Goal: Information Seeking & Learning: Learn about a topic

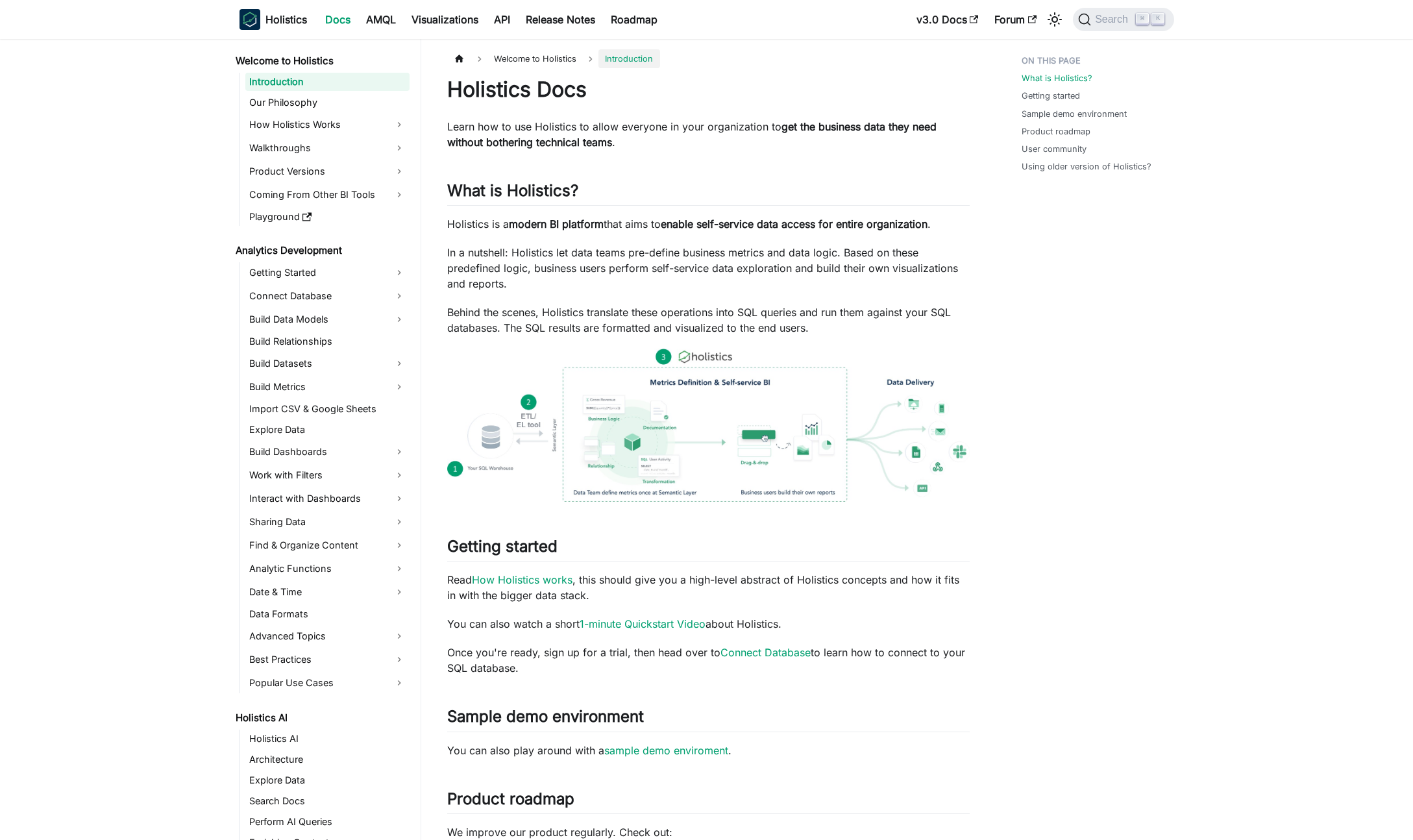
click at [591, 523] on div "Holistics Docs Learn how to use Holistics to allow everyone in your organizatio…" at bounding box center [709, 650] width 523 height 1147
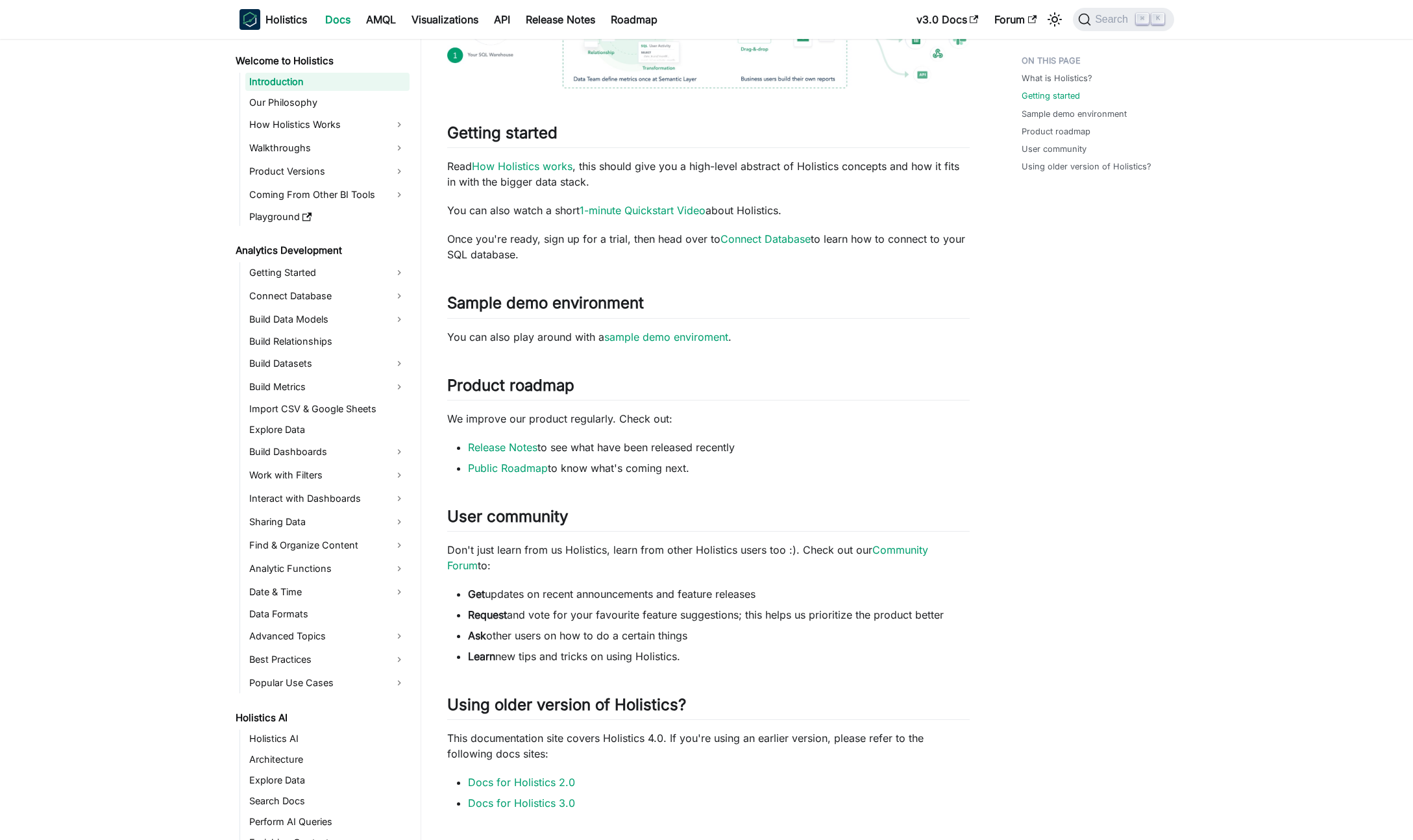
scroll to position [464, 0]
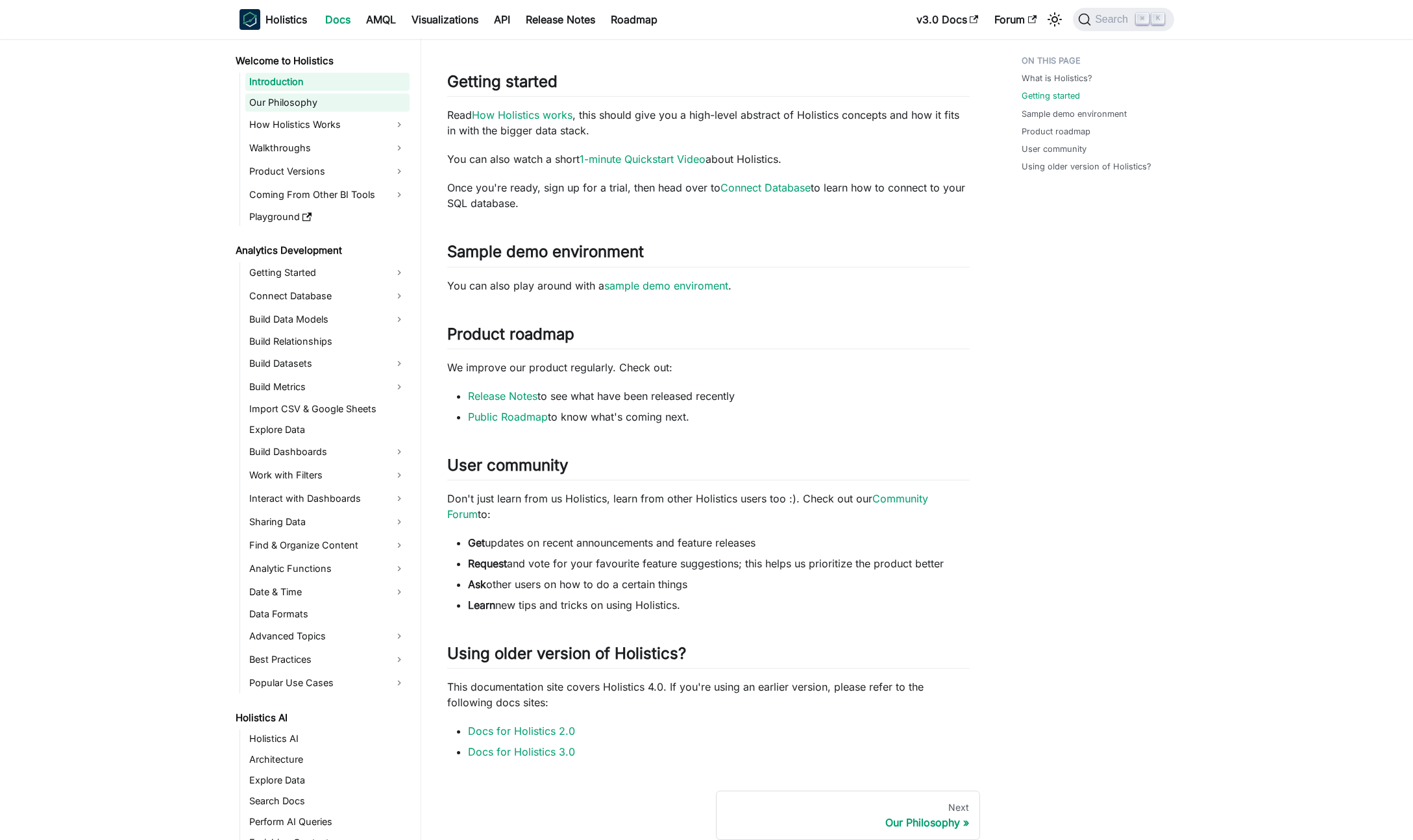
click at [339, 104] on link "Our Philosophy" at bounding box center [327, 102] width 165 height 18
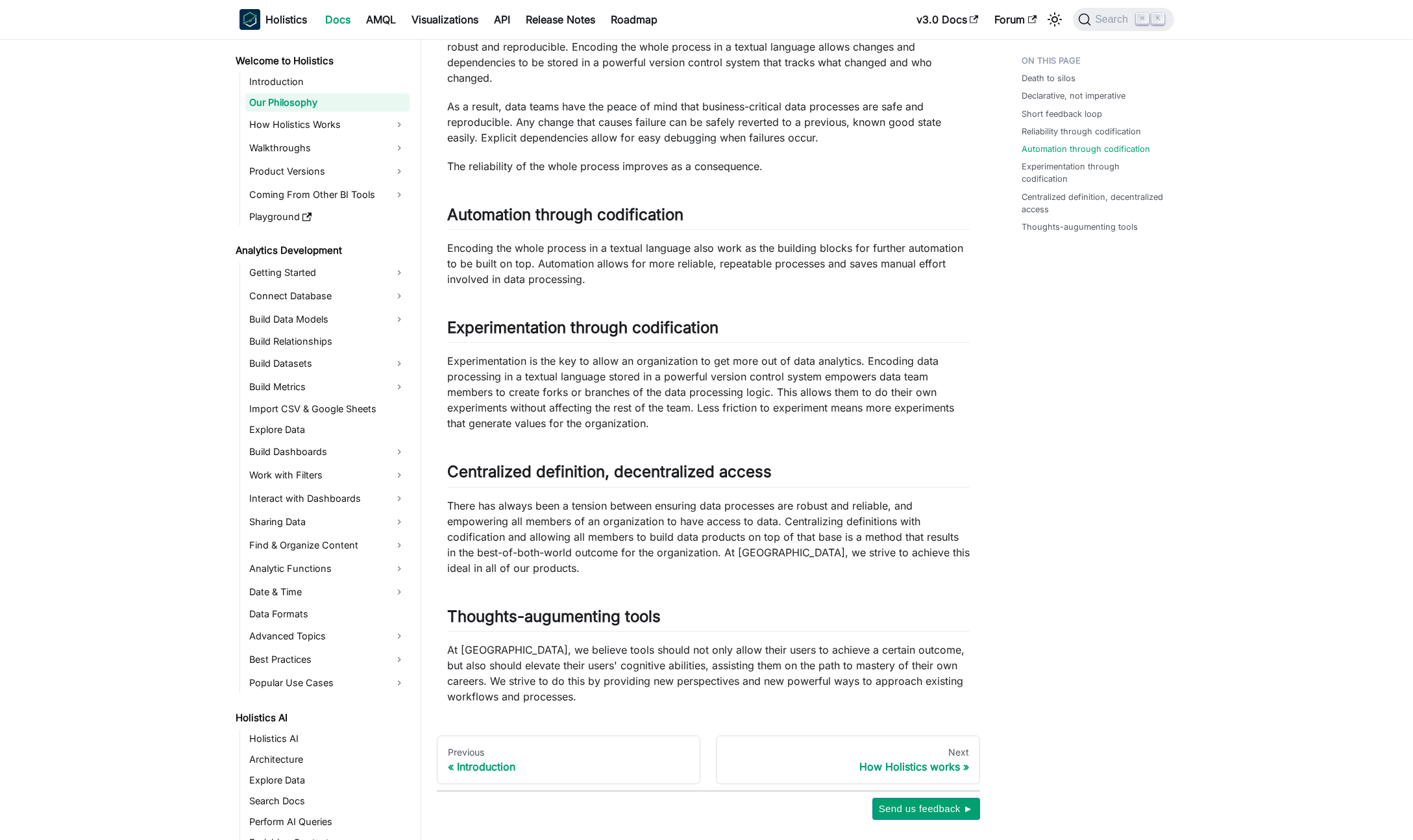
scroll to position [787, 0]
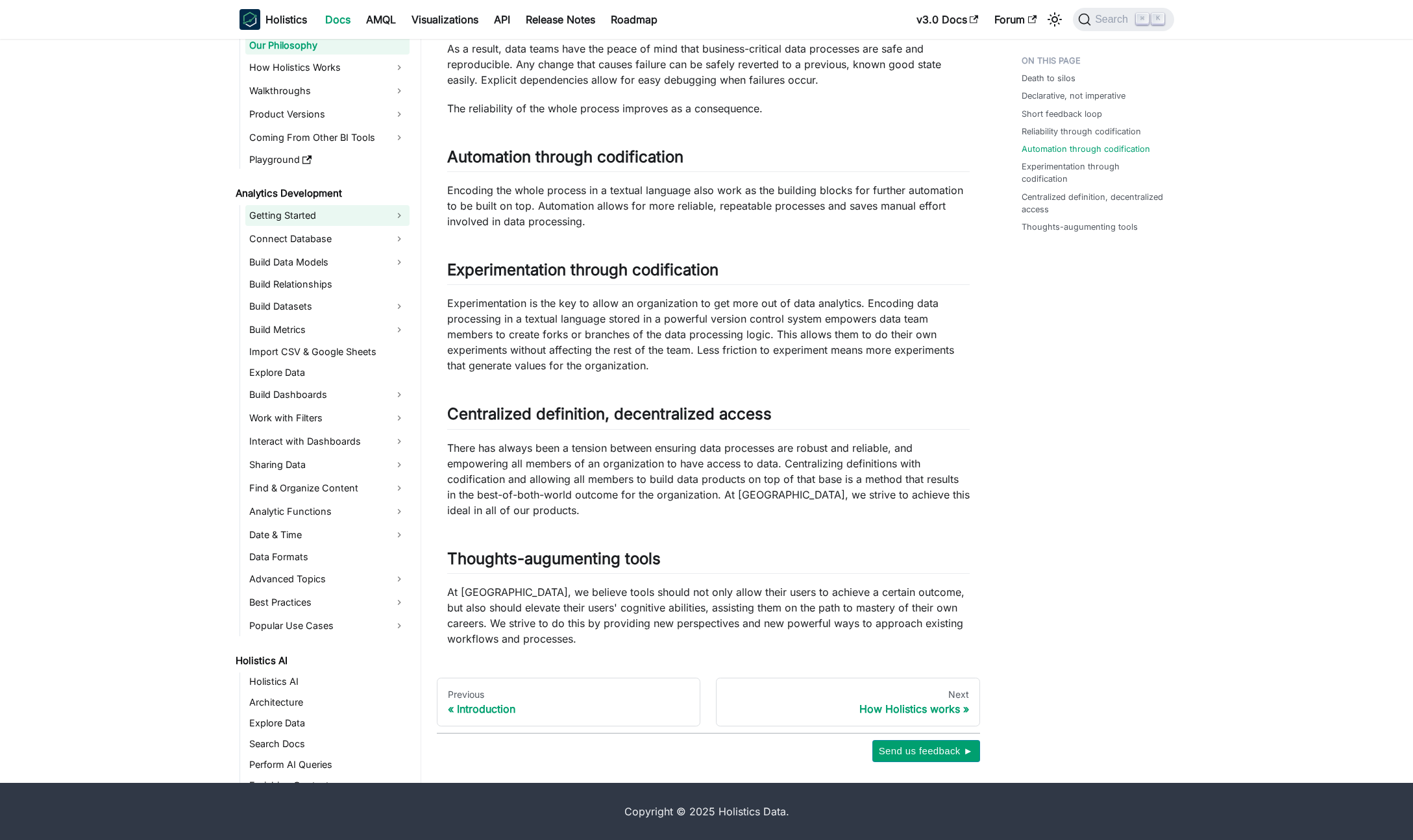
click at [357, 209] on link "Getting Started" at bounding box center [327, 215] width 165 height 21
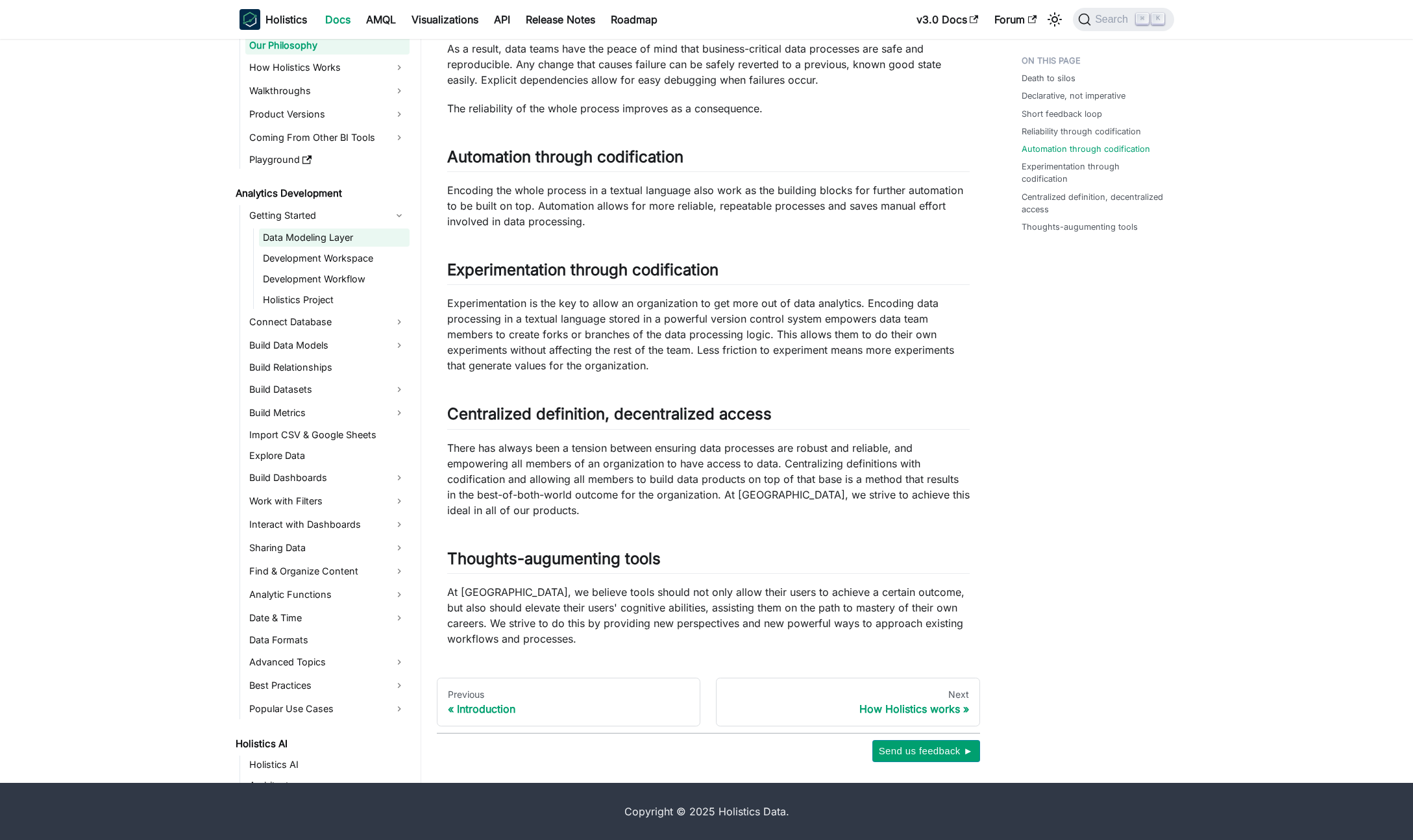
click at [357, 232] on link "Data Modeling Layer" at bounding box center [334, 237] width 150 height 18
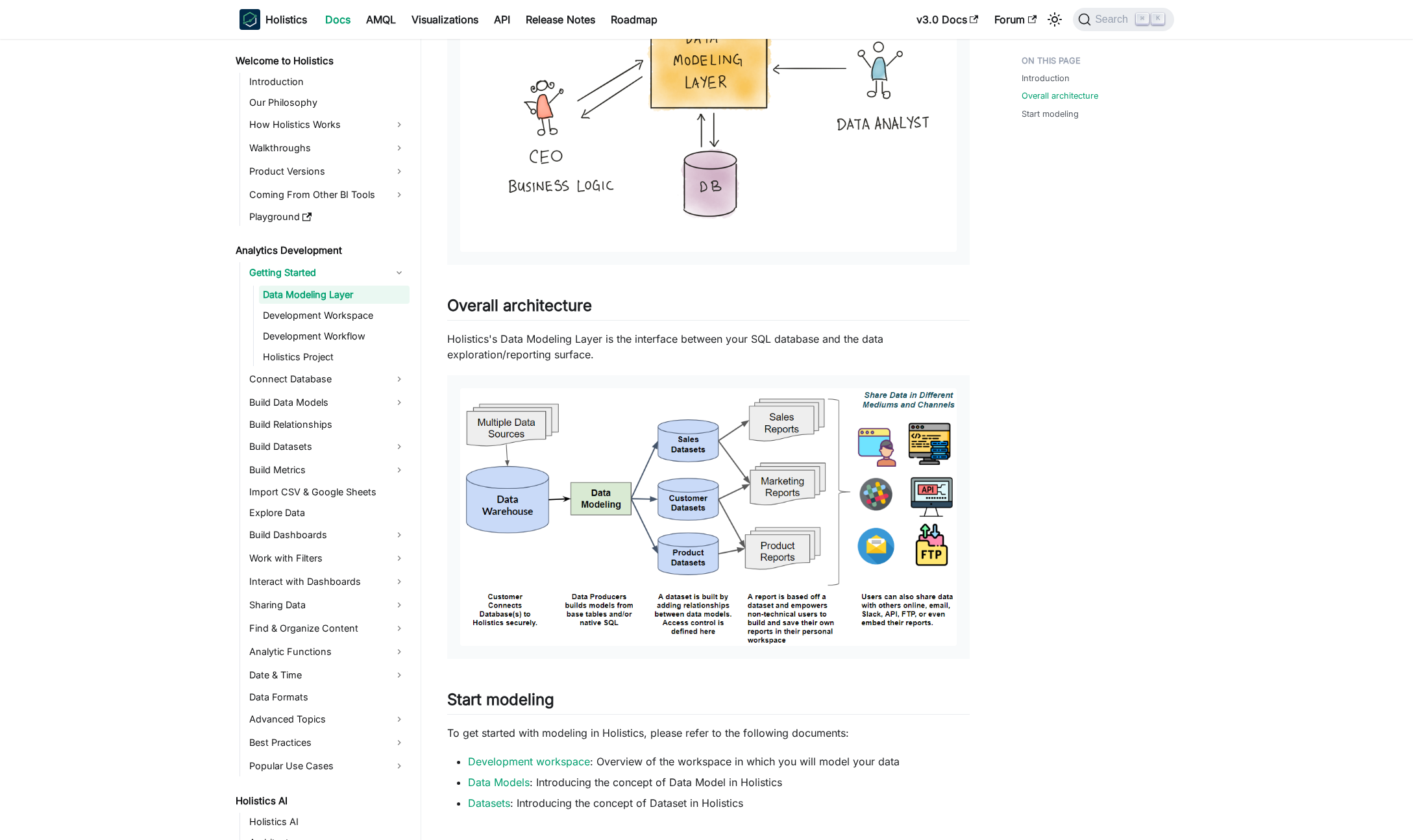
scroll to position [491, 0]
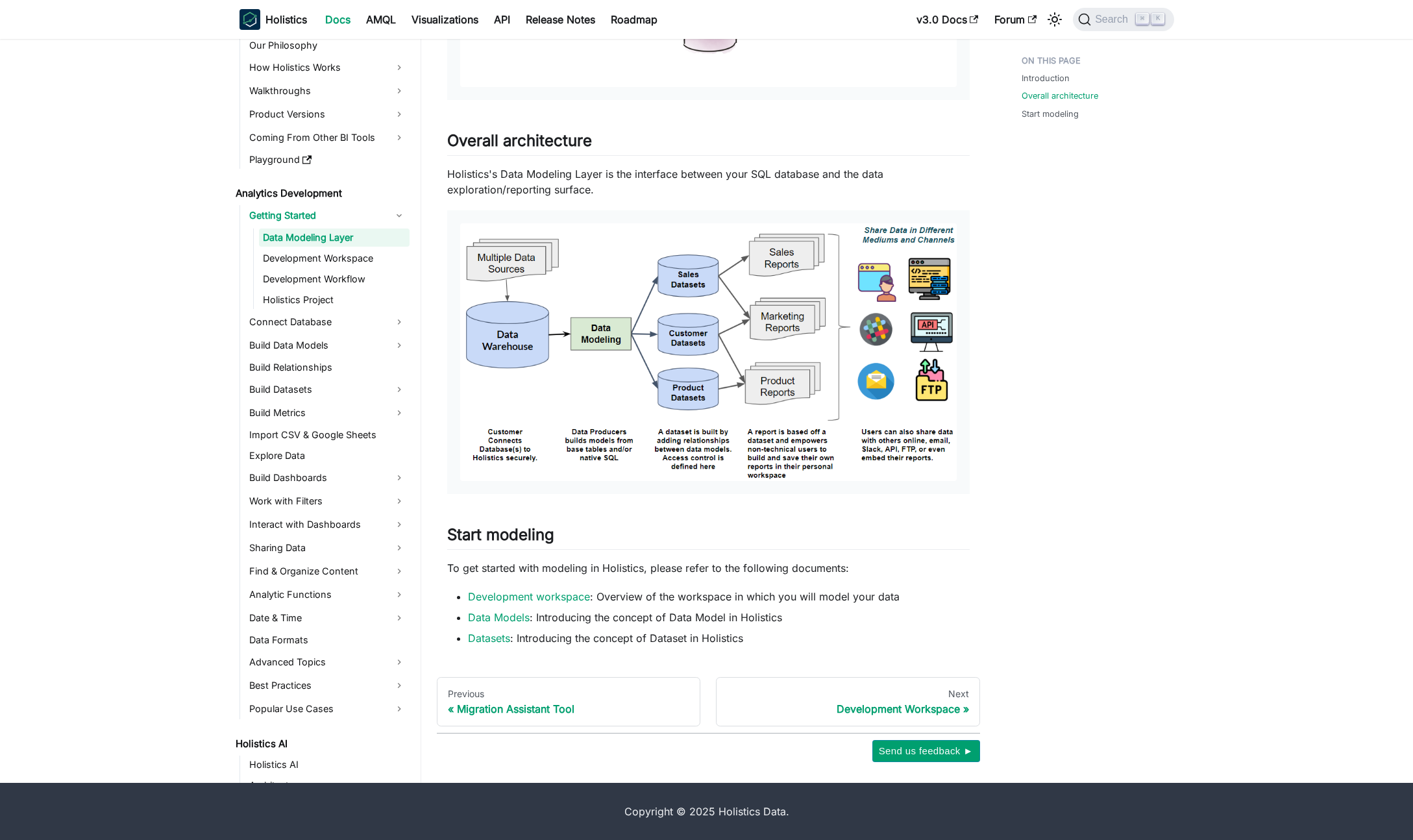
click at [362, 247] on ul "Data Modeling Layer Development Workspace Development Workflow Holistics Project" at bounding box center [331, 268] width 156 height 81
click at [357, 252] on link "Development Workspace" at bounding box center [334, 258] width 150 height 18
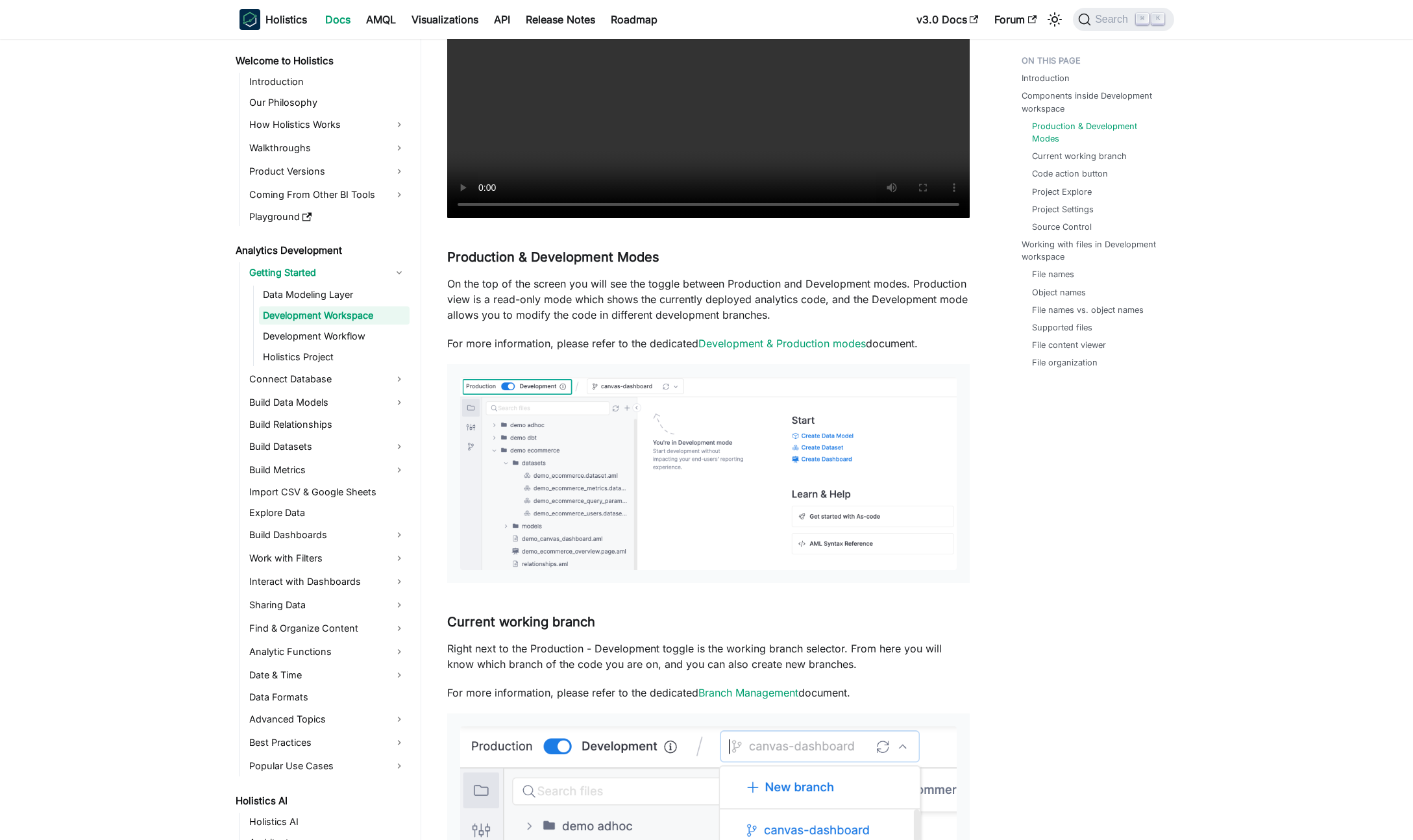
scroll to position [550, 0]
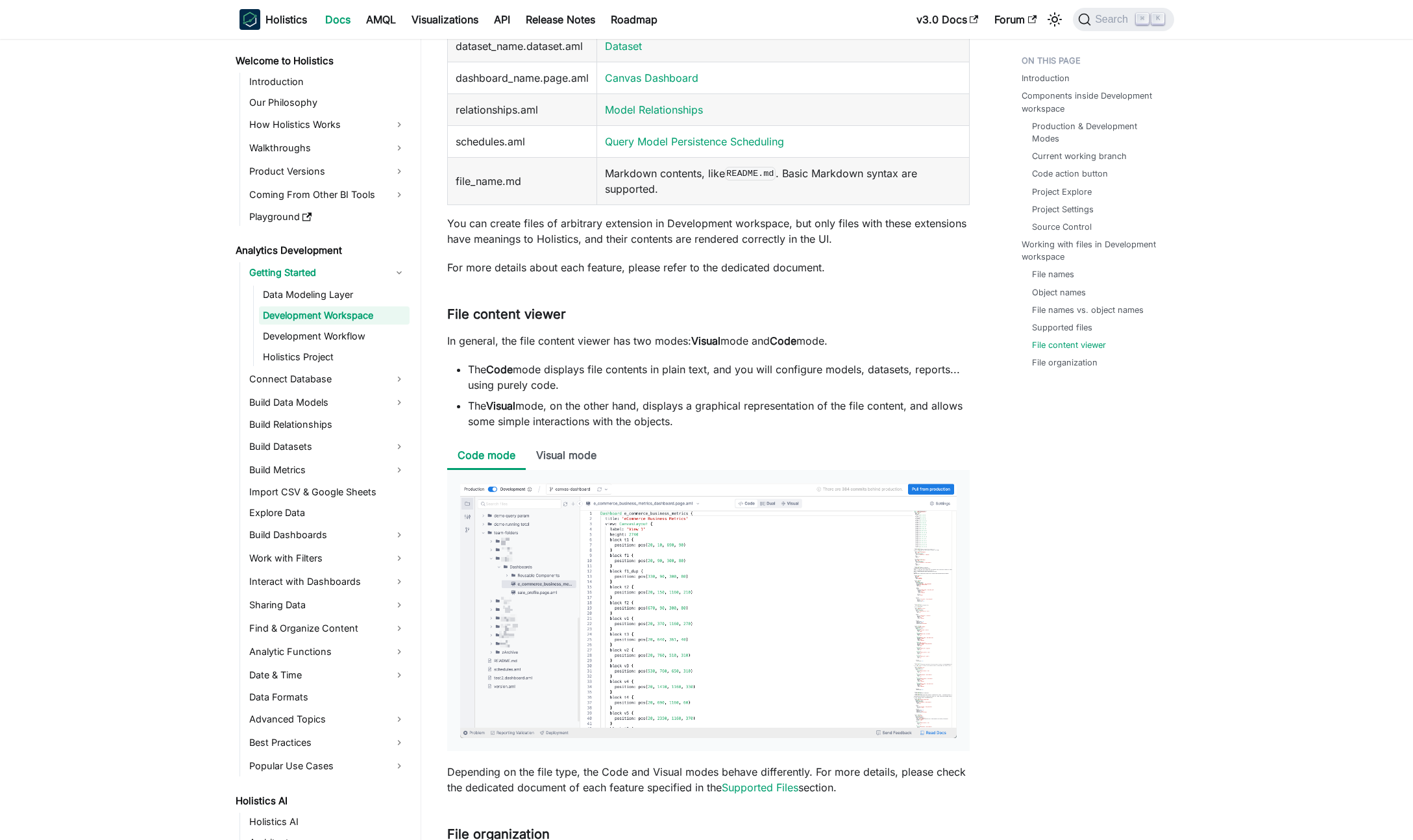
scroll to position [4626, 0]
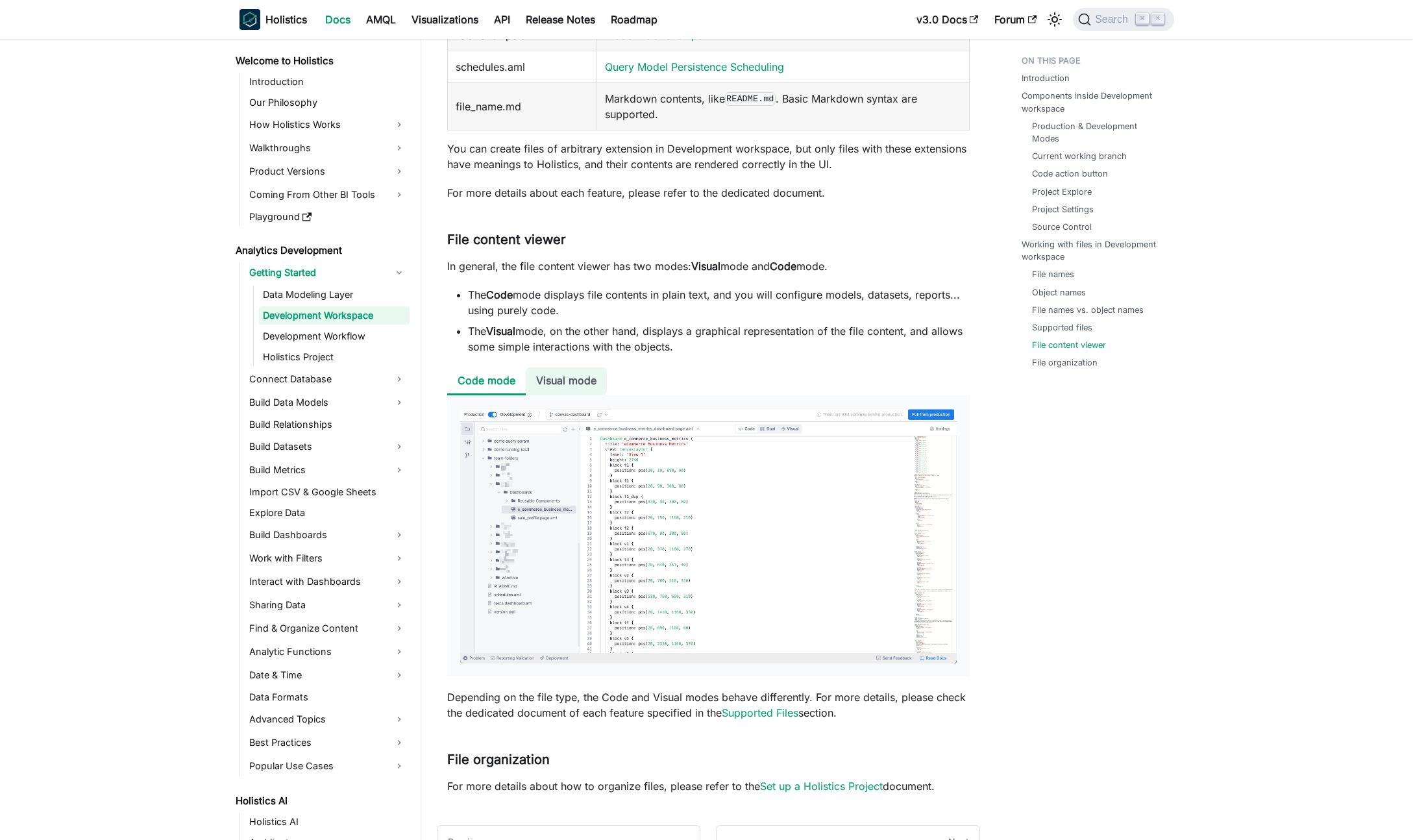
click at [555, 386] on li "Visual mode" at bounding box center [567, 381] width 81 height 28
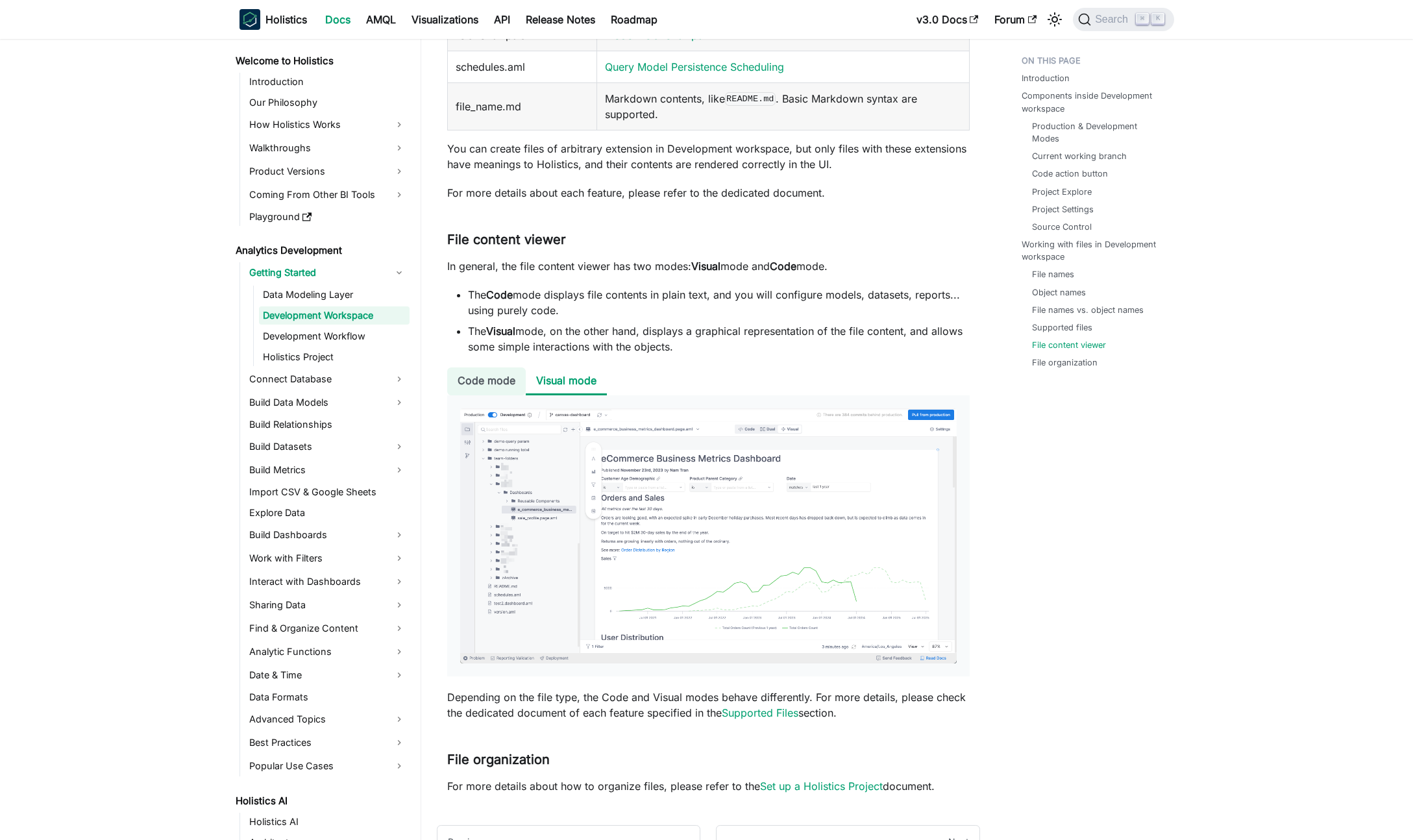
click at [483, 380] on li "Code mode" at bounding box center [487, 381] width 79 height 28
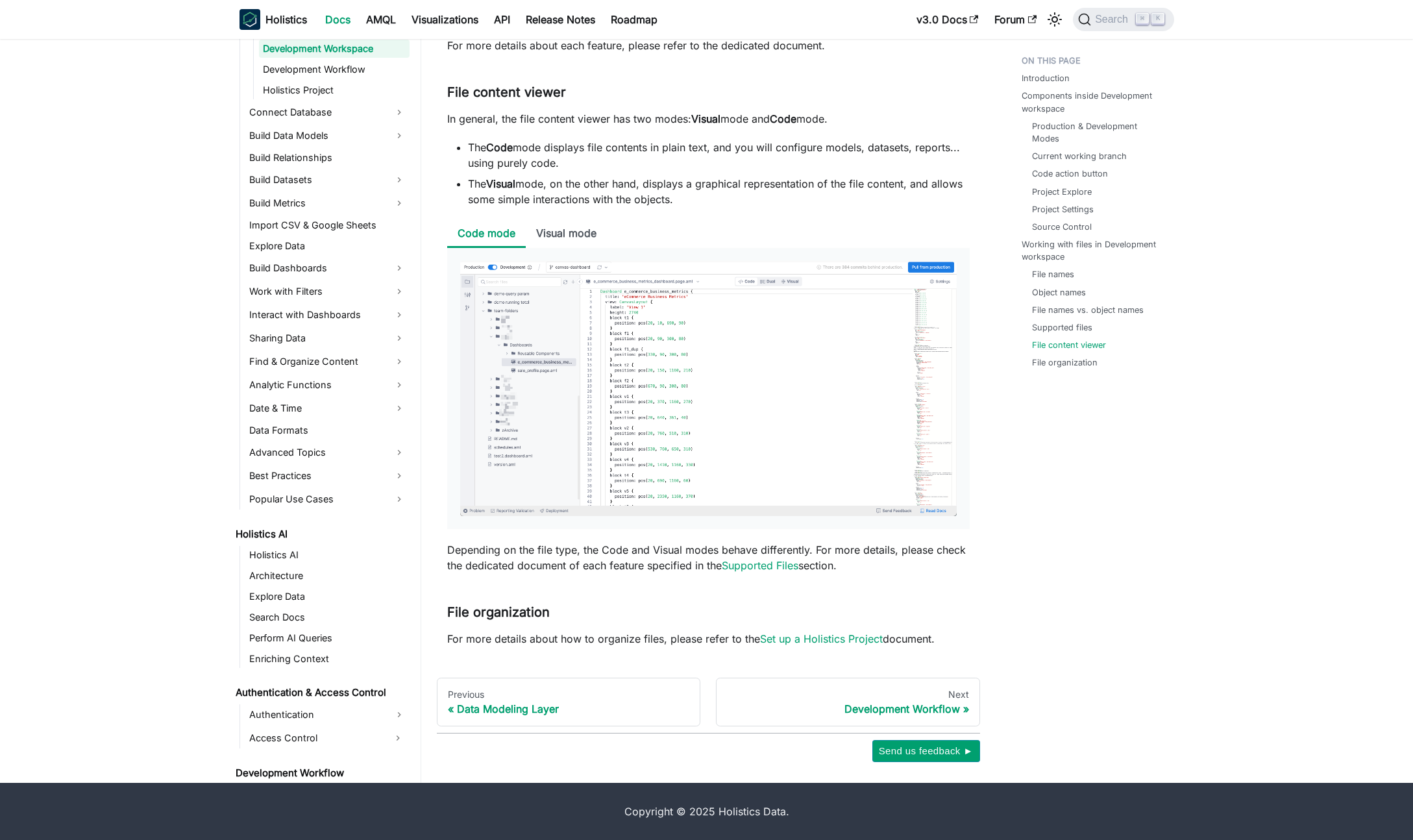
scroll to position [305, 0]
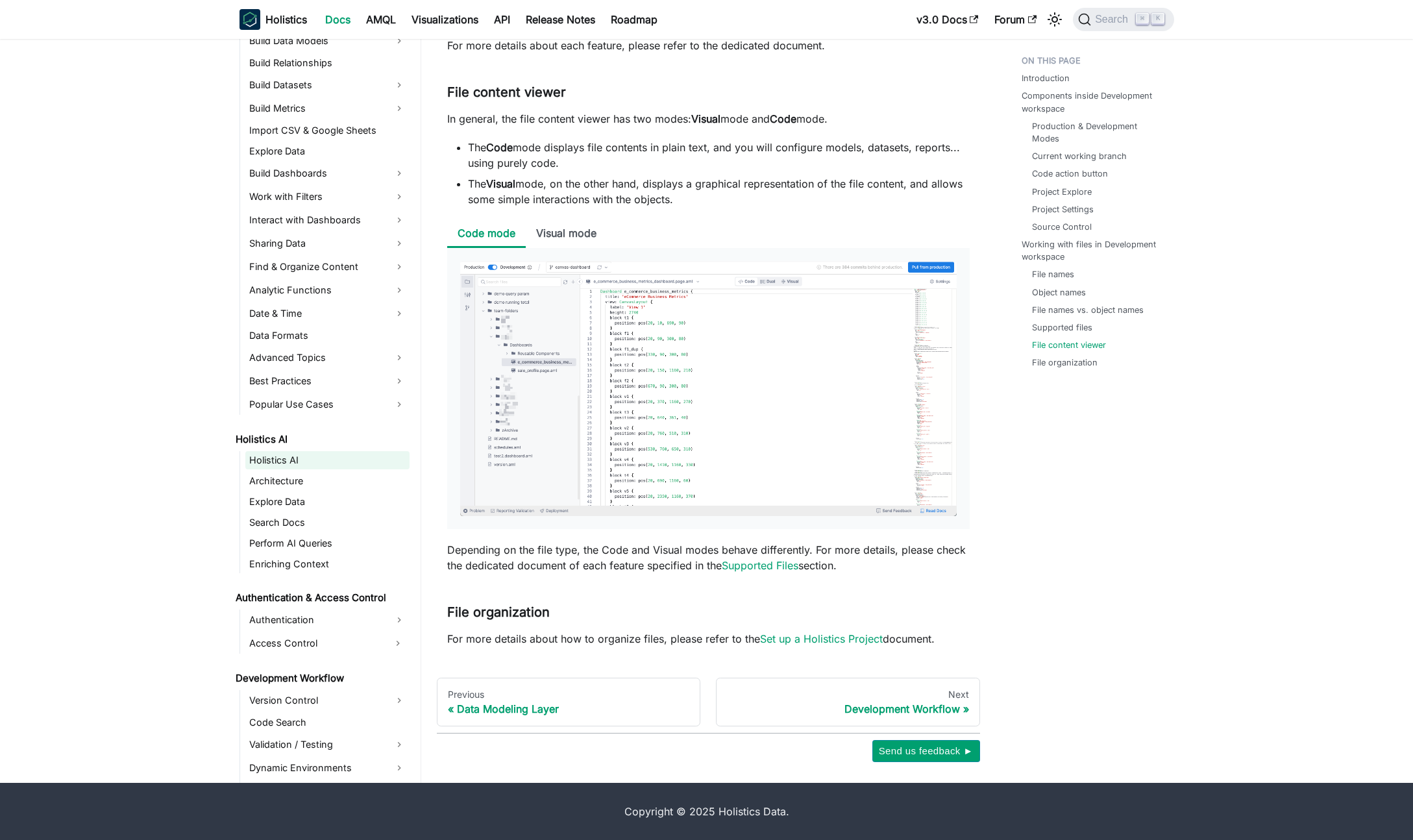
click at [278, 462] on link "Holistics AI" at bounding box center [327, 460] width 165 height 18
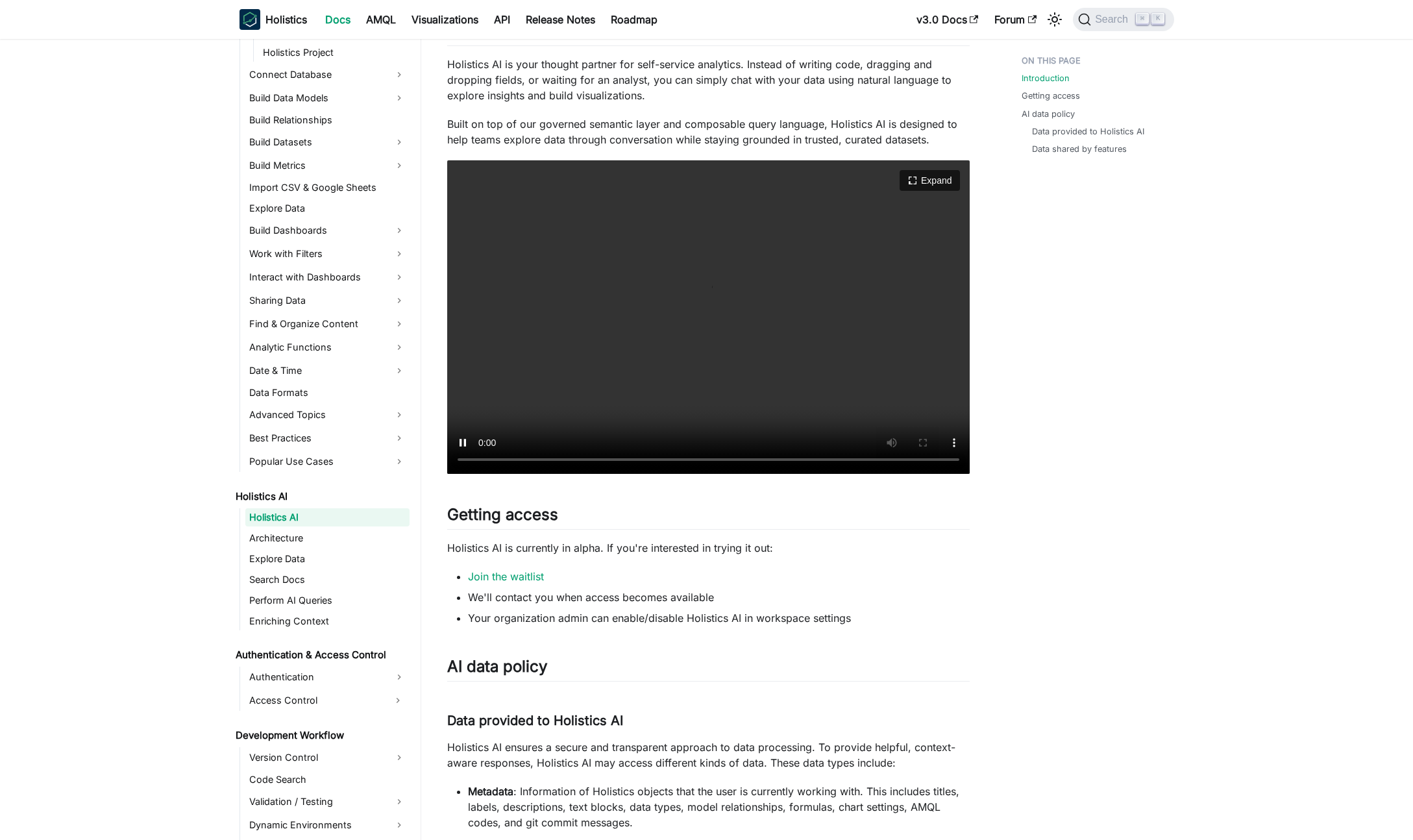
scroll to position [319, 0]
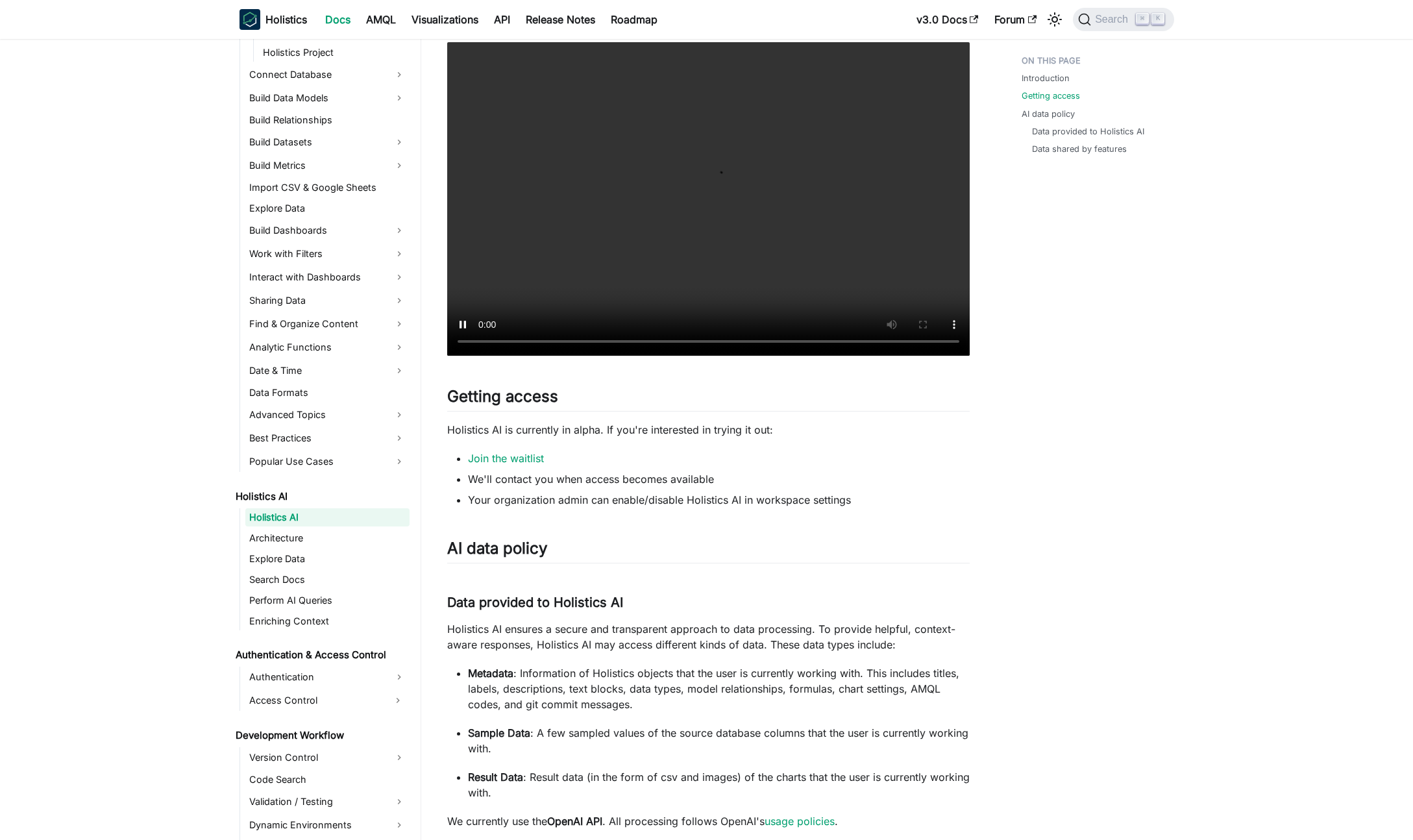
click at [443, 517] on article "Holistics AI Holistics AI On this page Holistics AI Early Access 🚀 Holistics AI…" at bounding box center [708, 415] width 543 height 1369
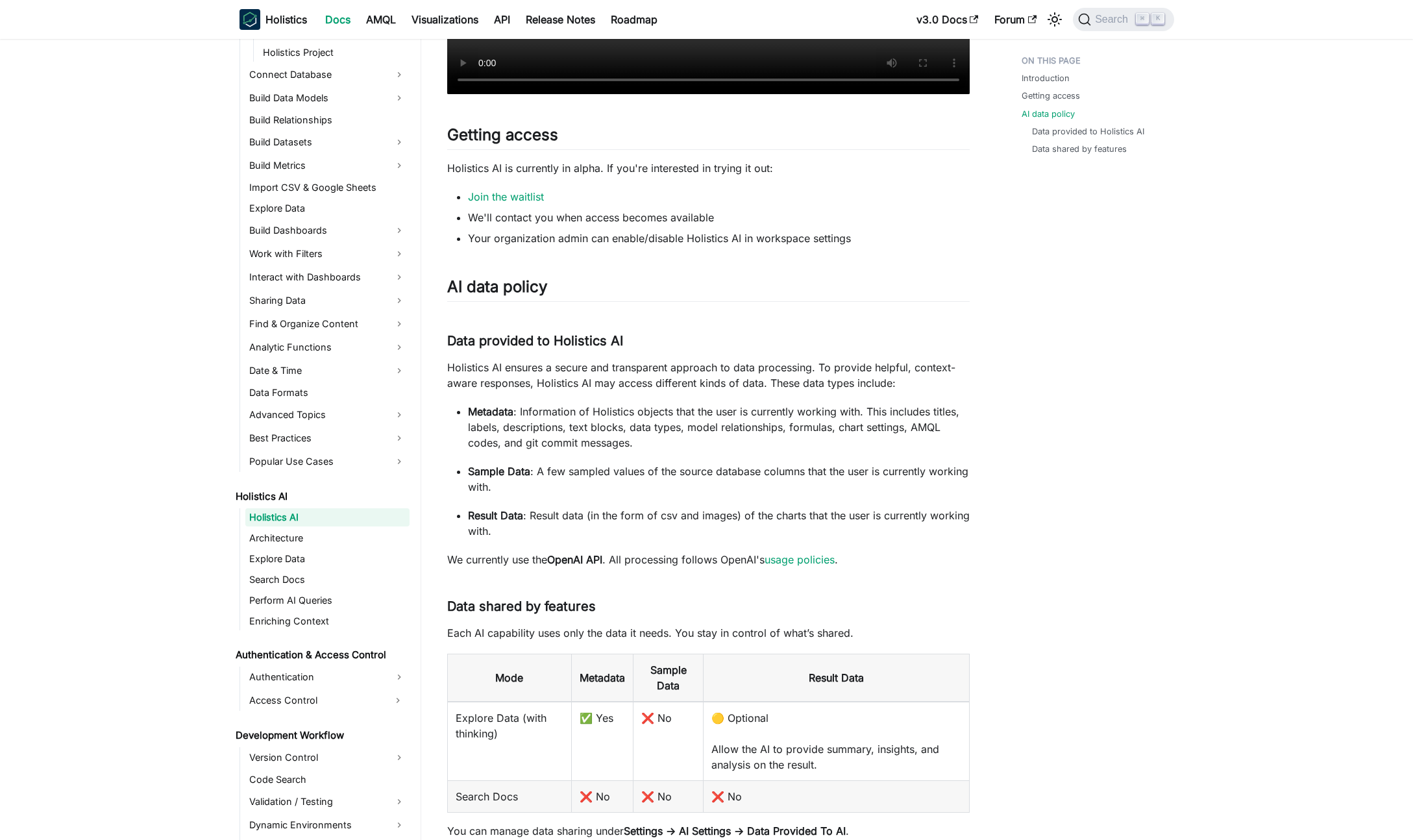
scroll to position [773, 0]
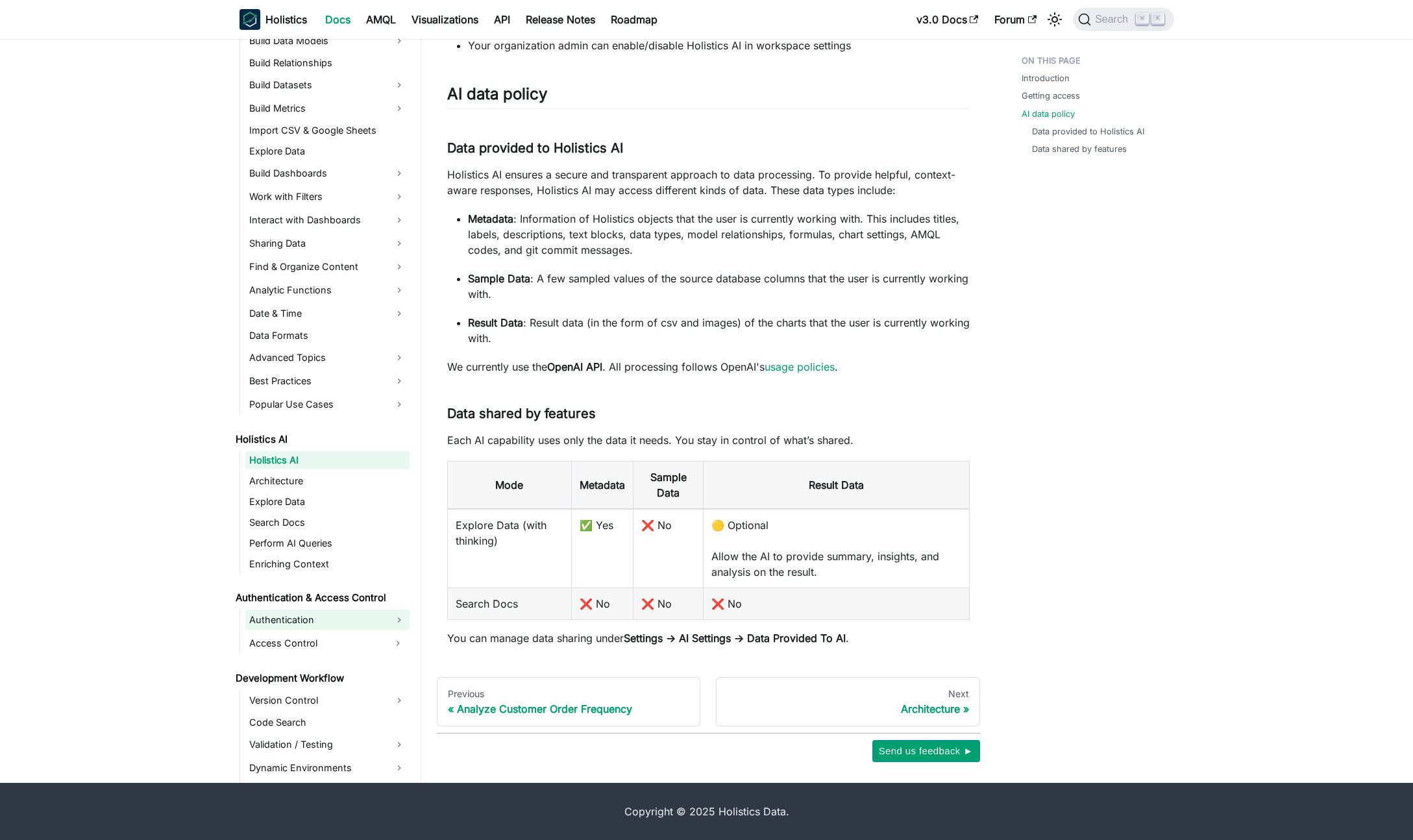
click at [347, 623] on link "Authentication" at bounding box center [327, 619] width 165 height 21
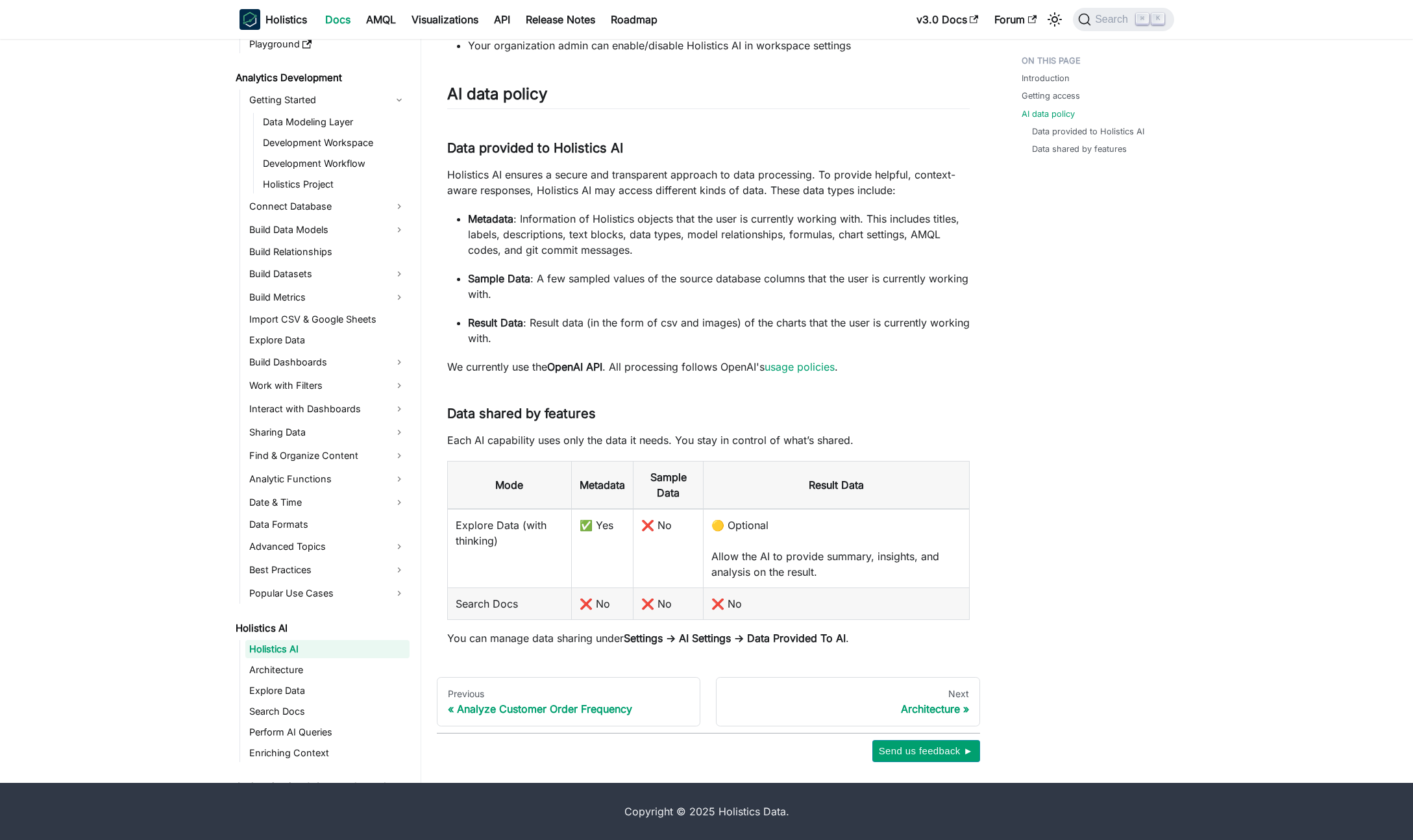
scroll to position [0, 0]
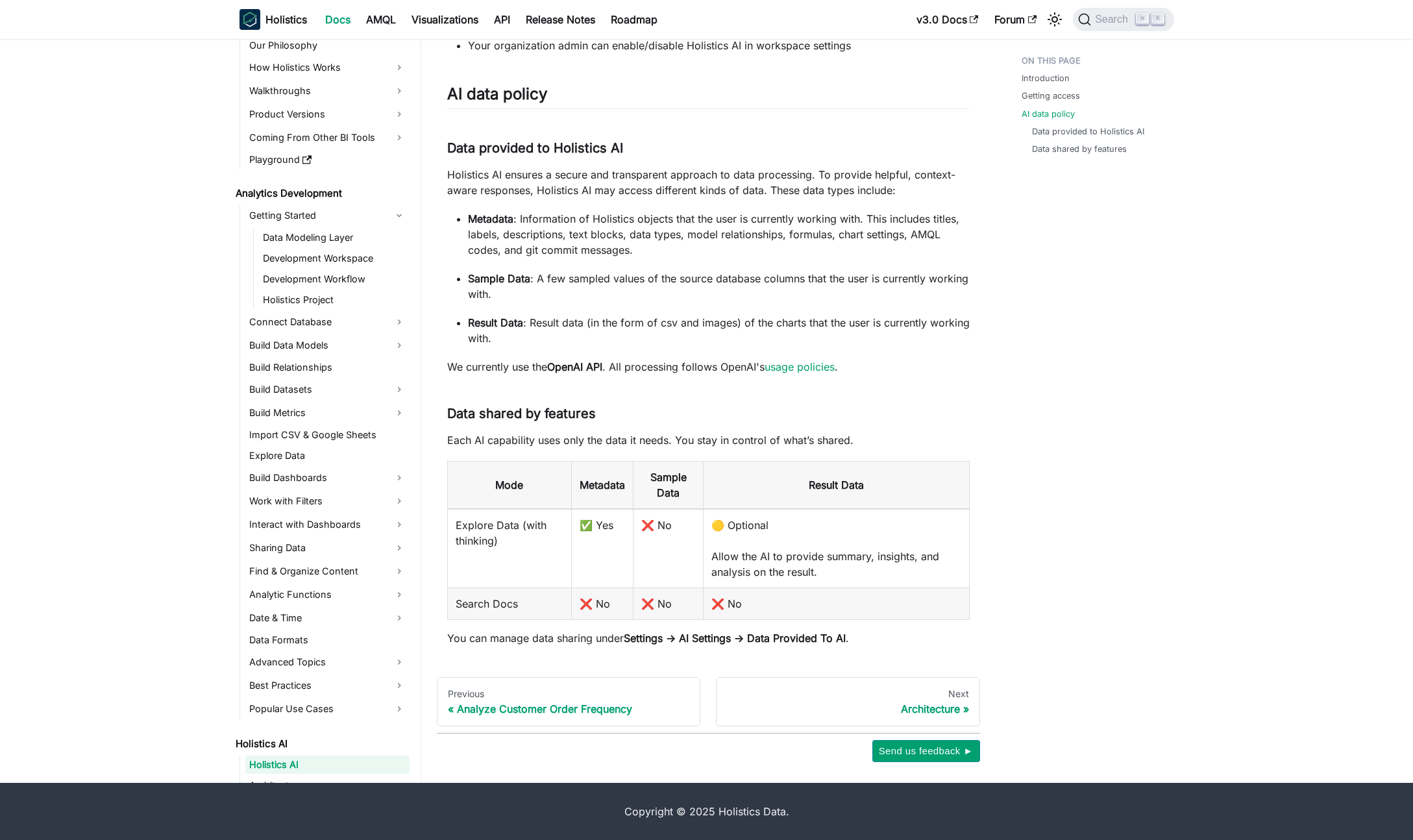
click at [120, 444] on aside "Welcome to Holistics Introduction Our Philosophy How Holistics Works Walkthroug…" at bounding box center [211, 5] width 421 height 1555
click at [324, 481] on link "Build Dashboards" at bounding box center [327, 477] width 165 height 21
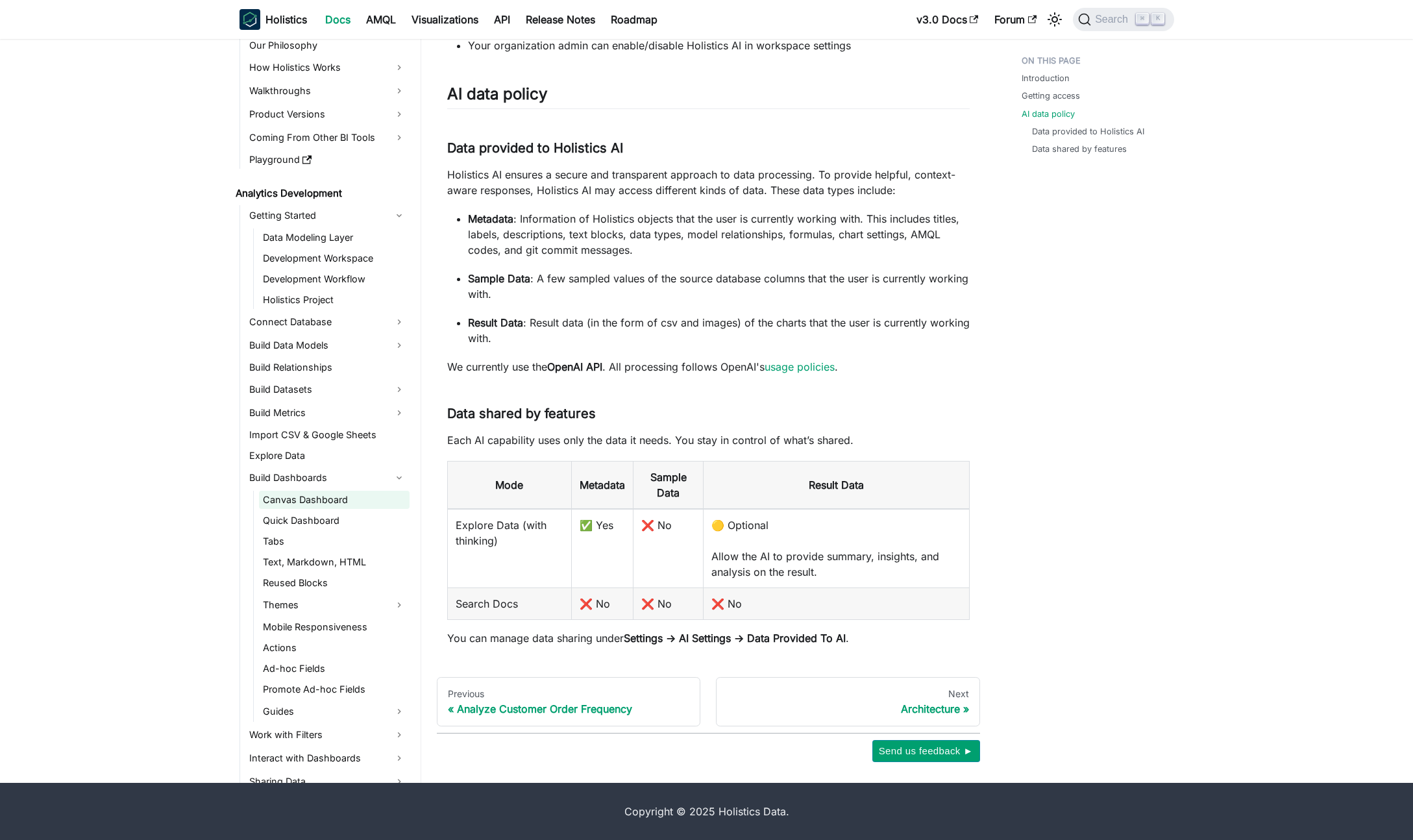
click at [340, 504] on link "Canvas Dashboard" at bounding box center [334, 500] width 150 height 18
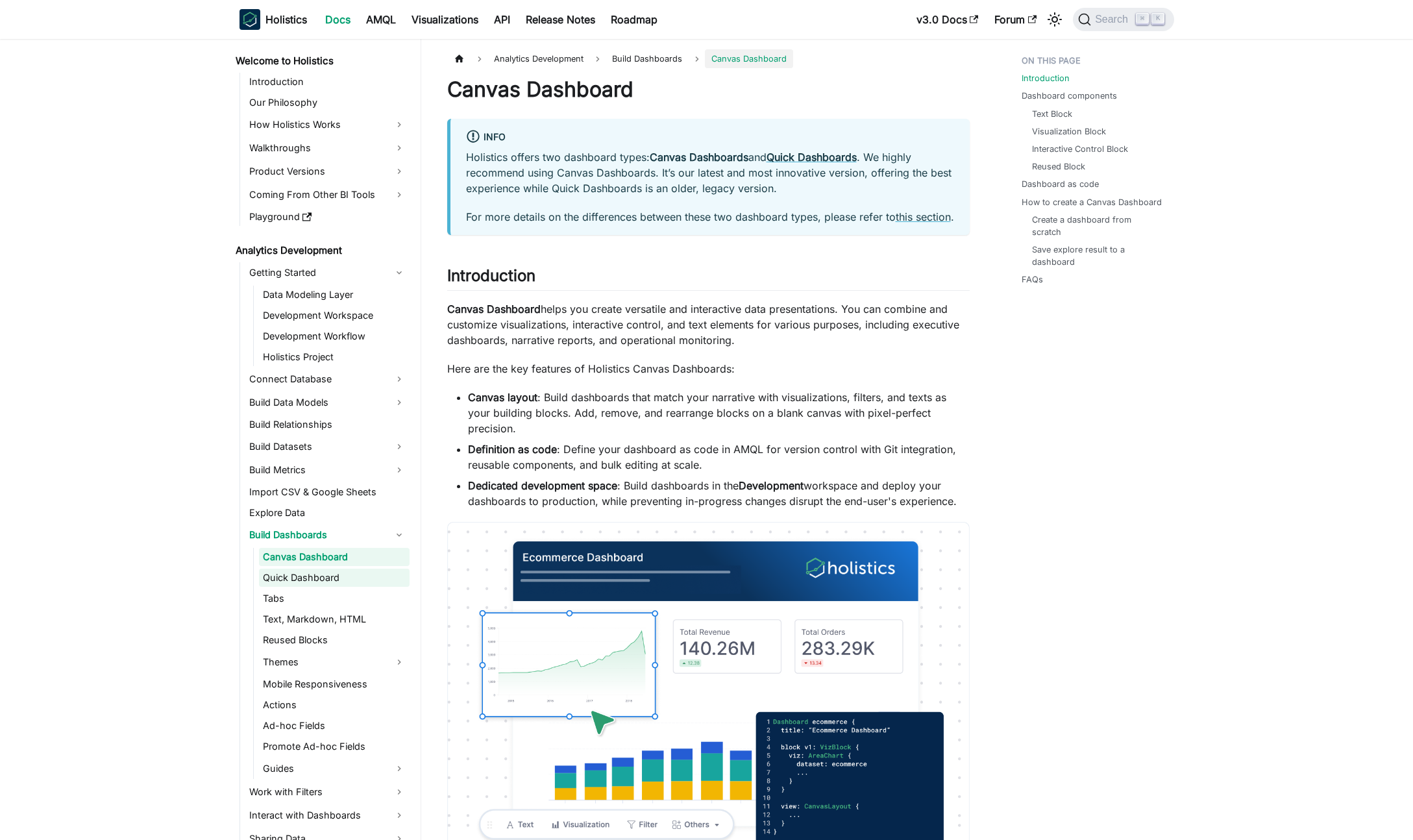
click at [345, 581] on link "Quick Dashboard" at bounding box center [334, 577] width 150 height 18
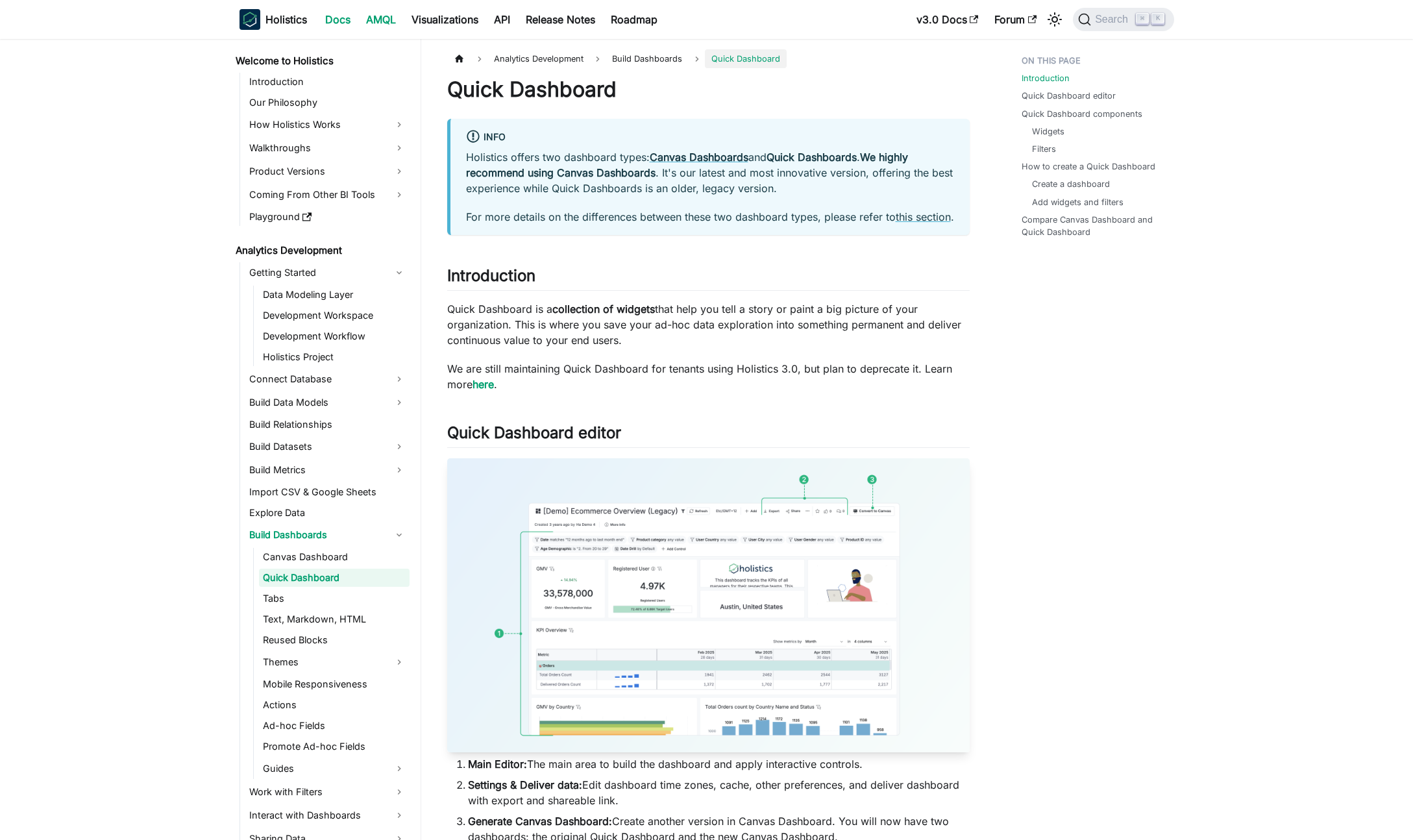
click at [387, 23] on link "AMQL" at bounding box center [381, 19] width 45 height 21
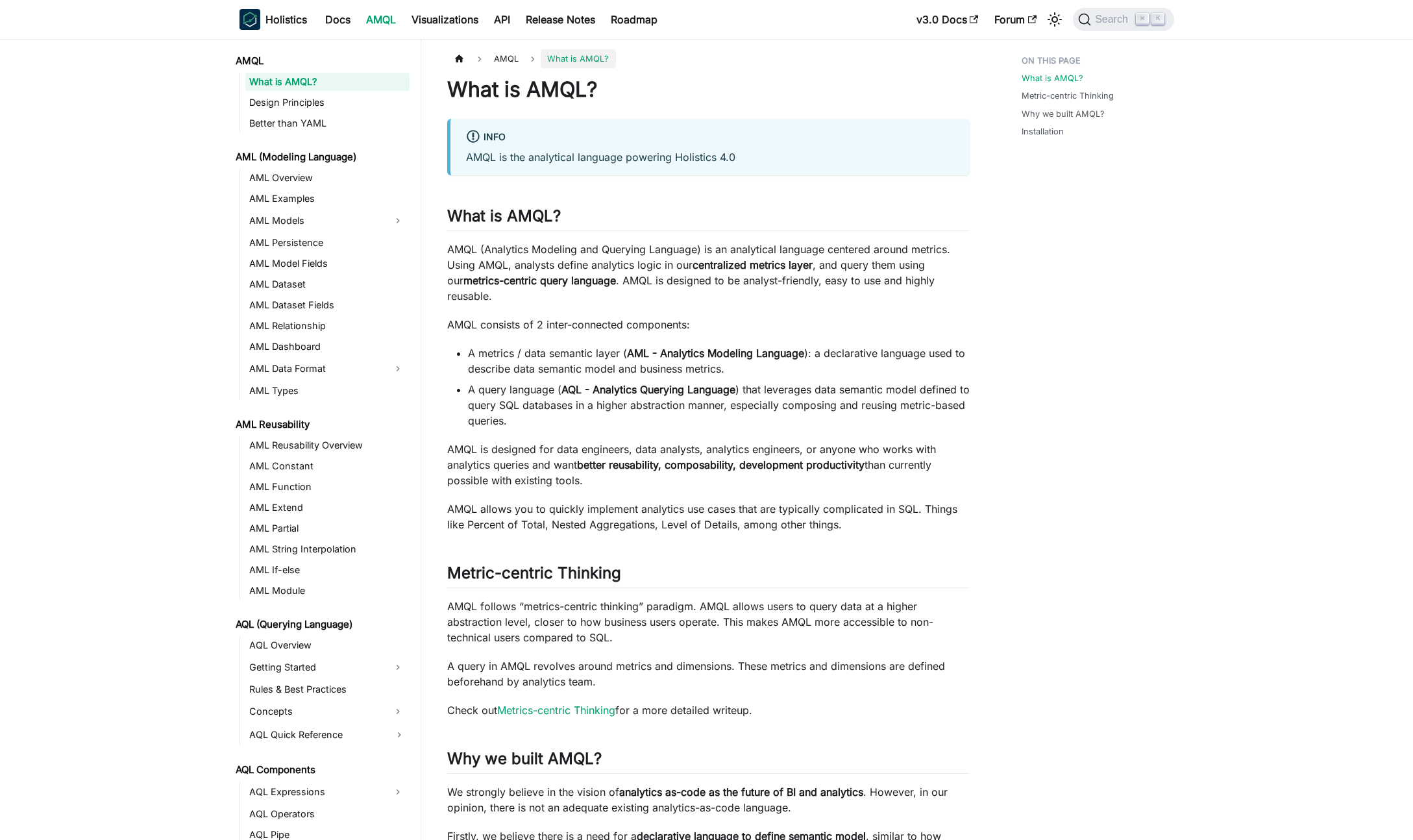
click at [387, 23] on link "AMQL" at bounding box center [381, 19] width 45 height 21
click at [422, 23] on link "Visualizations" at bounding box center [445, 19] width 83 height 21
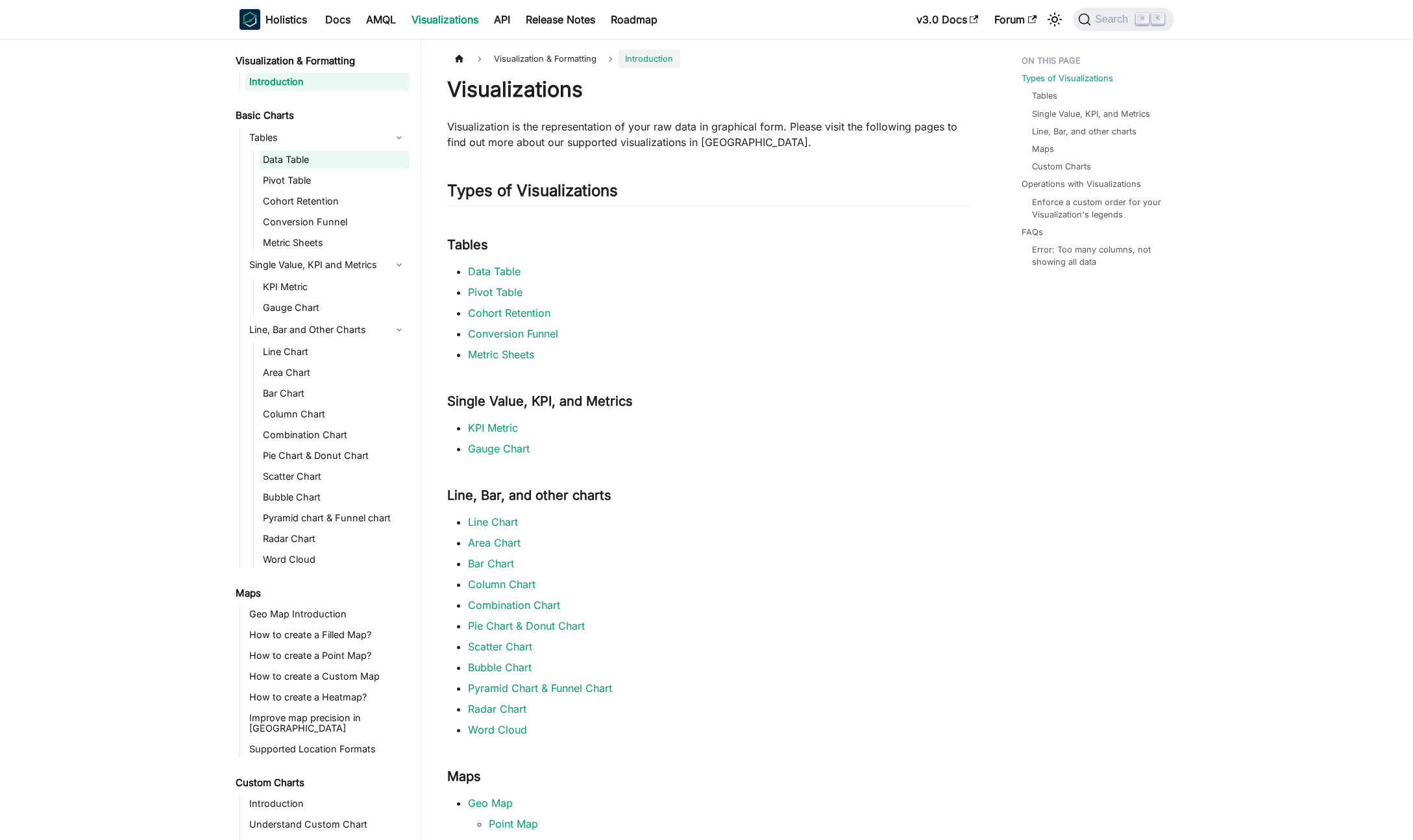
click at [309, 161] on link "Data Table" at bounding box center [334, 159] width 150 height 18
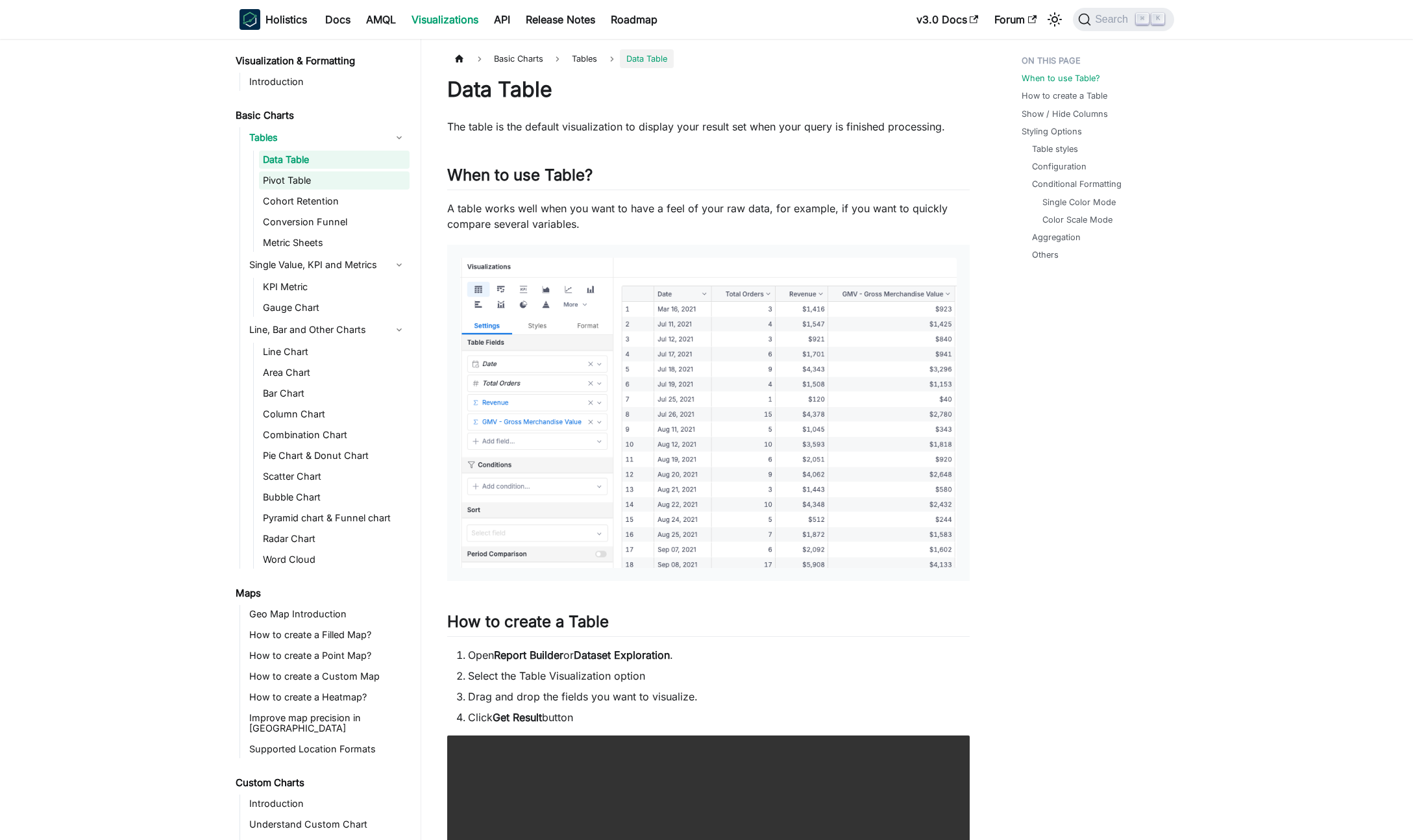
click at [299, 183] on link "Pivot Table" at bounding box center [334, 180] width 150 height 18
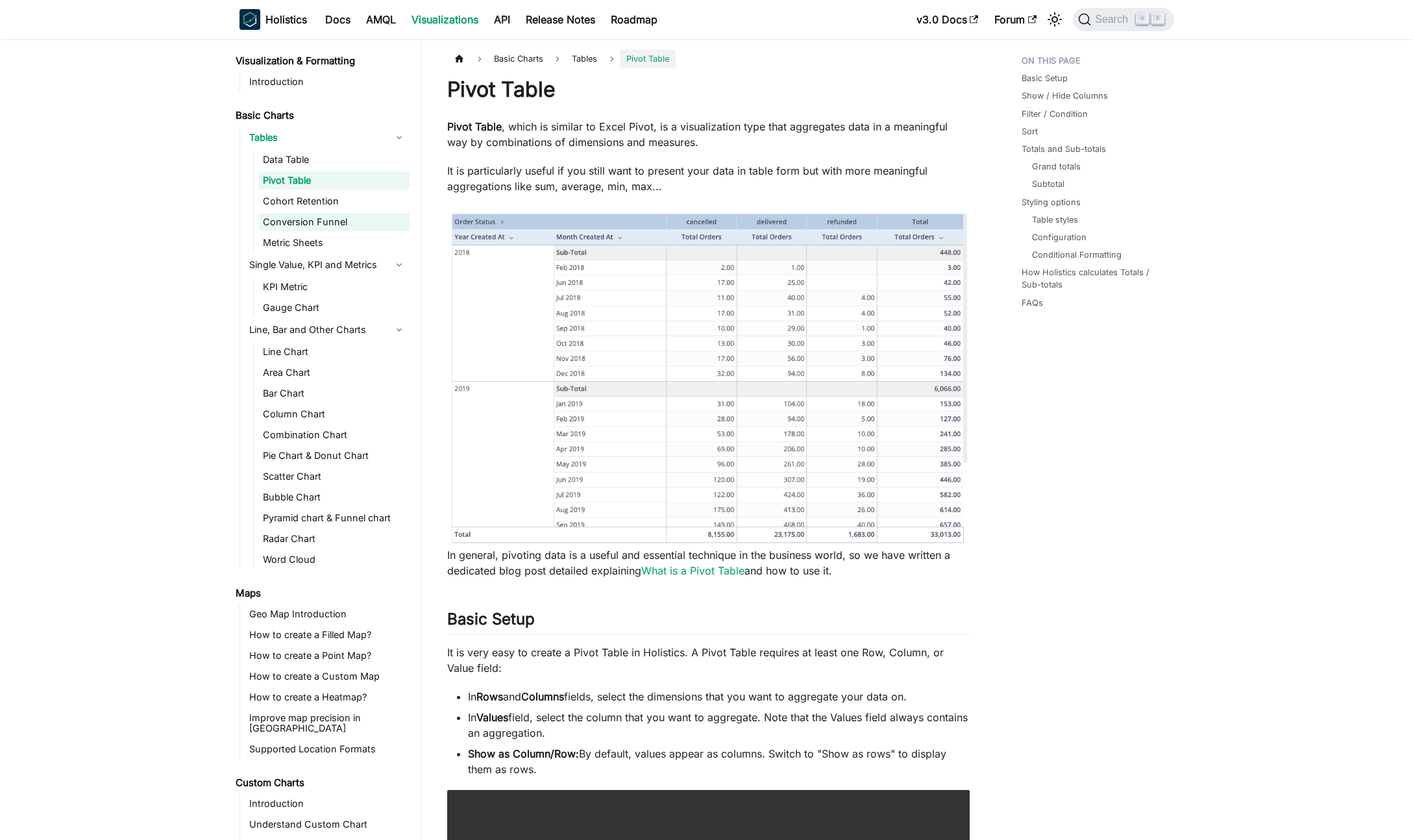
click at [290, 213] on link "Conversion Funnel" at bounding box center [334, 221] width 150 height 18
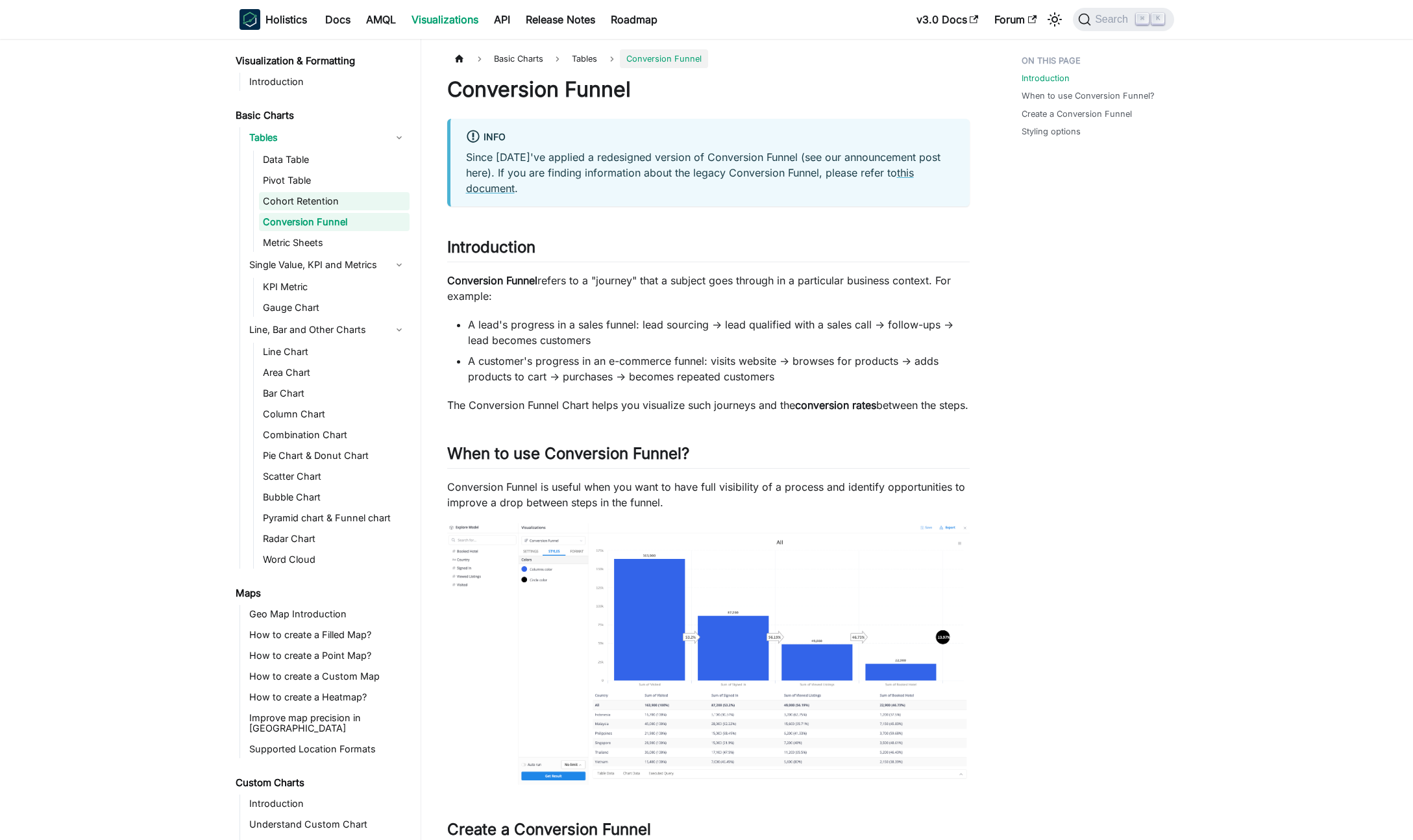
click at [305, 204] on link "Cohort Retention" at bounding box center [334, 201] width 150 height 18
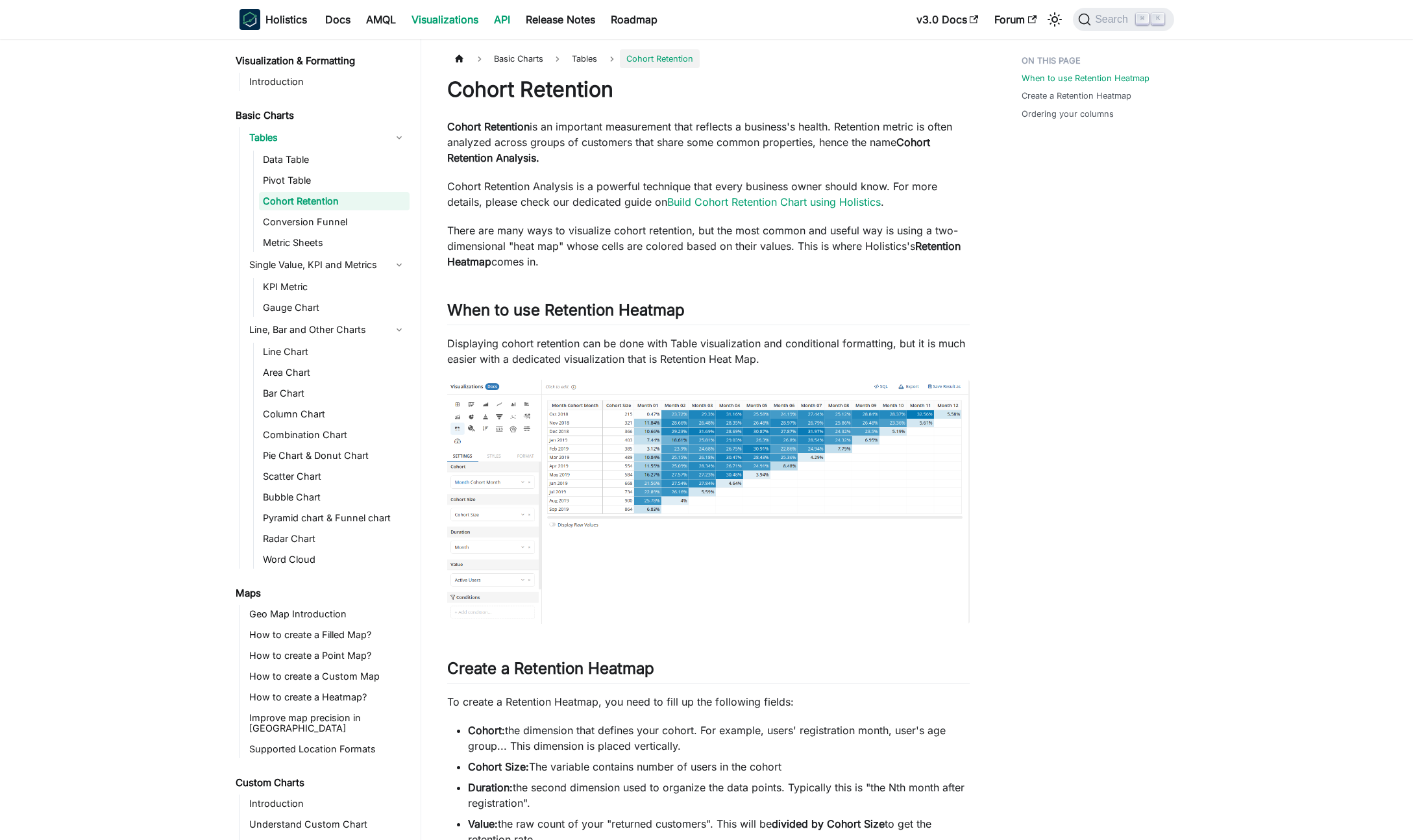
click at [499, 28] on div "Holistics Docs AMQL Visualizations API Release Notes Roadmap" at bounding box center [574, 20] width 669 height 28
click at [503, 20] on link "API" at bounding box center [502, 19] width 32 height 21
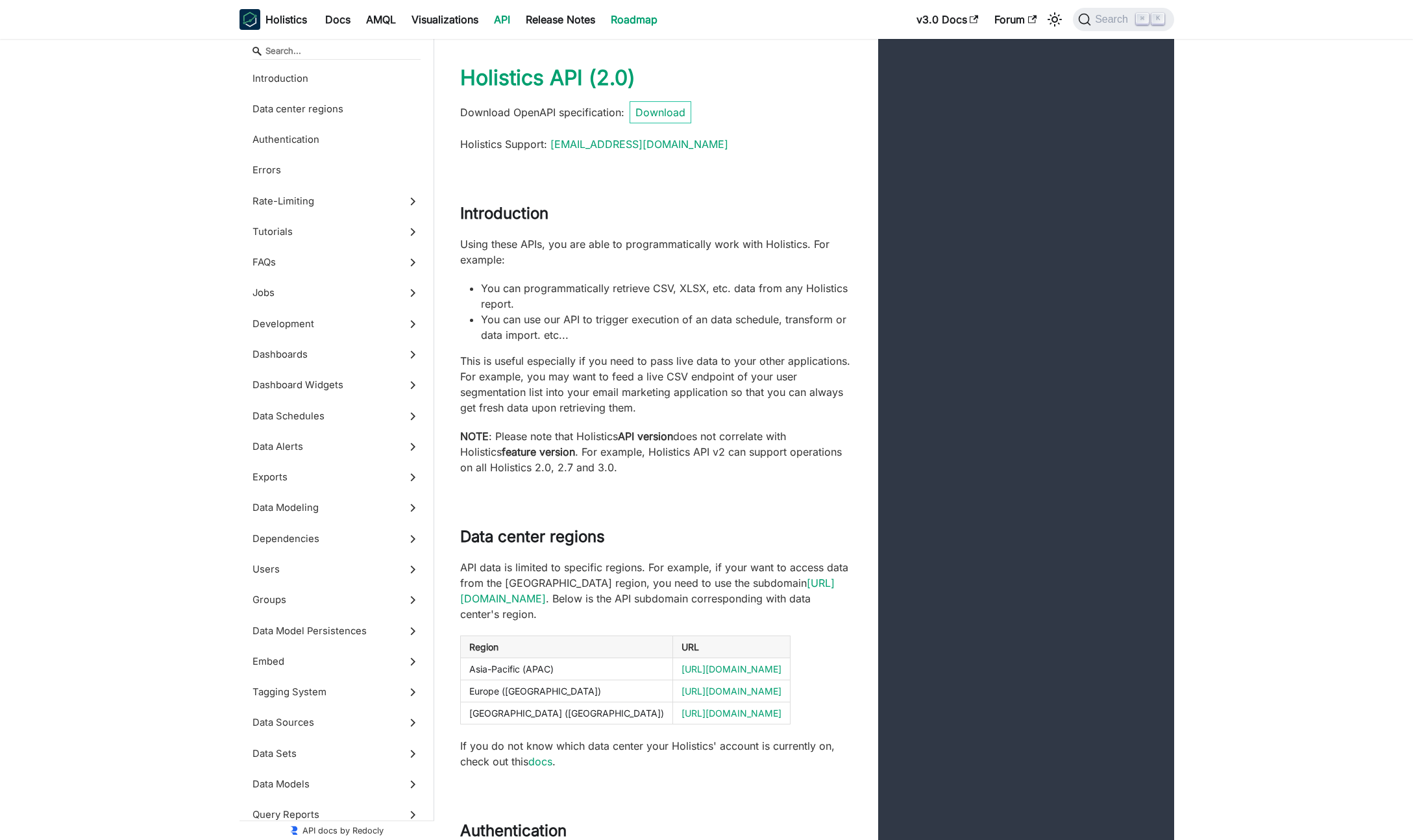
click at [640, 21] on link "Roadmap" at bounding box center [634, 19] width 62 height 21
